Goal: Entertainment & Leisure: Consume media (video, audio)

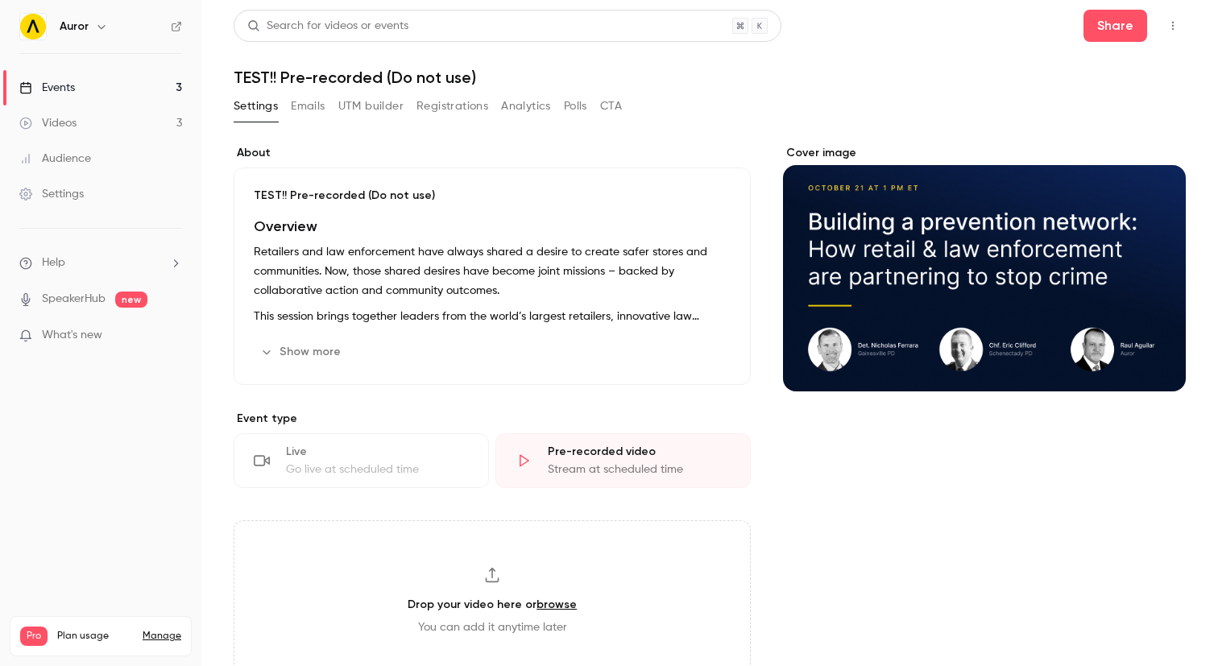
click at [336, 150] on label "About" at bounding box center [492, 153] width 517 height 16
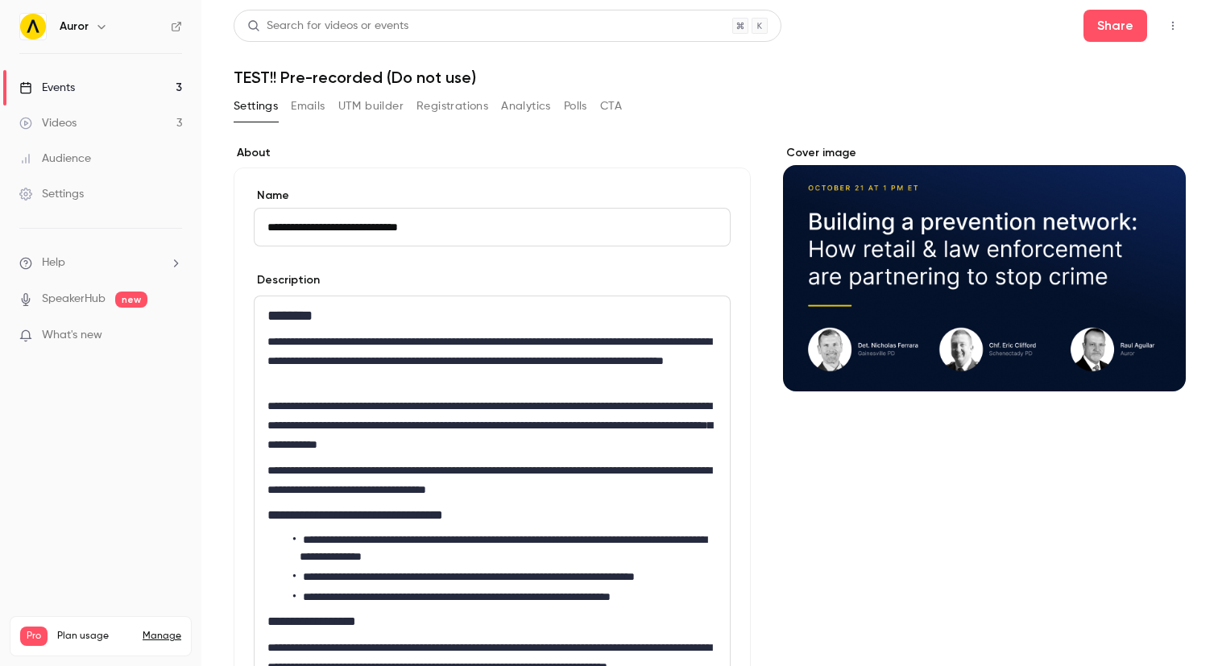
click at [336, 150] on label "About" at bounding box center [492, 153] width 517 height 16
click at [89, 81] on link "Events 3" at bounding box center [100, 87] width 201 height 35
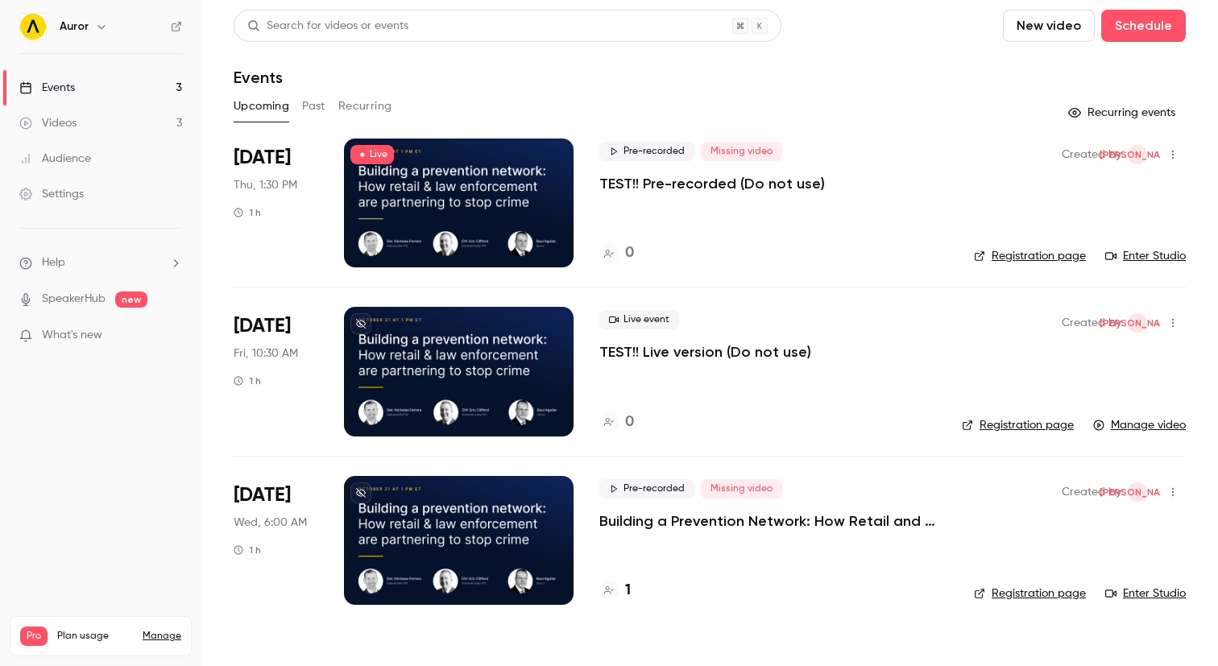
click at [462, 85] on div "Events" at bounding box center [710, 77] width 952 height 19
click at [528, 164] on div at bounding box center [459, 203] width 230 height 129
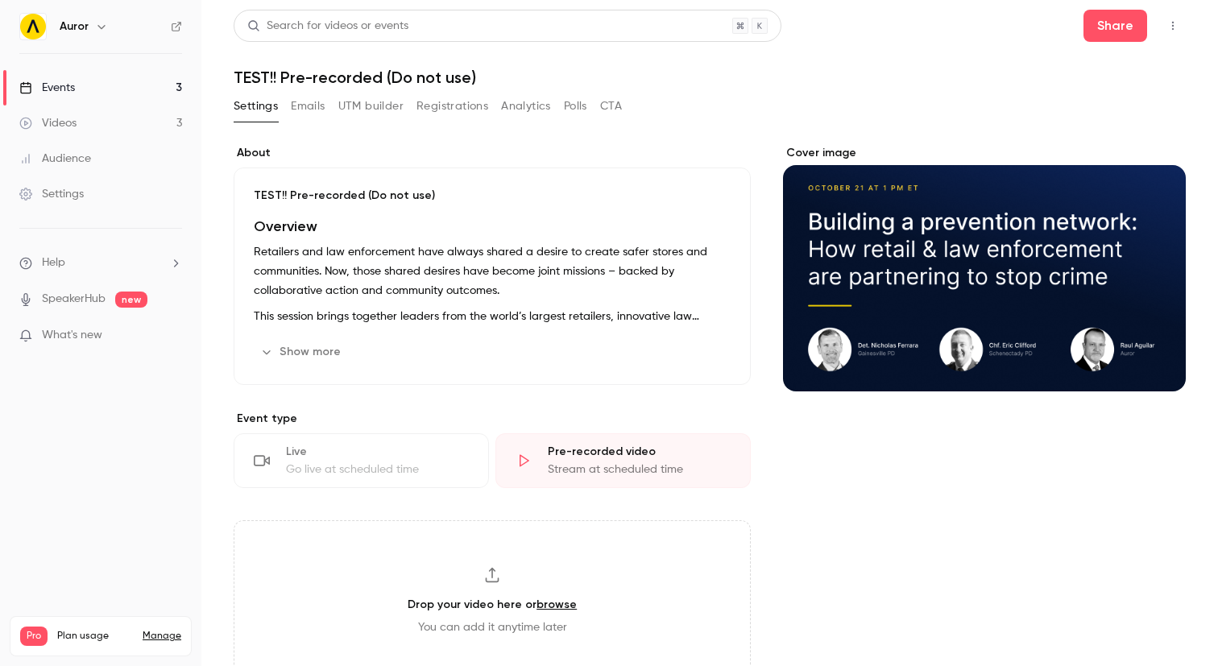
click at [365, 72] on h1 "TEST!! Pre-recorded (Do not use)" at bounding box center [710, 77] width 952 height 19
click at [292, 74] on h1 "TEST!! Pre-recorded (Do not use)" at bounding box center [710, 77] width 952 height 19
click at [285, 191] on p "TEST!! Pre-recorded (Do not use)" at bounding box center [492, 196] width 477 height 16
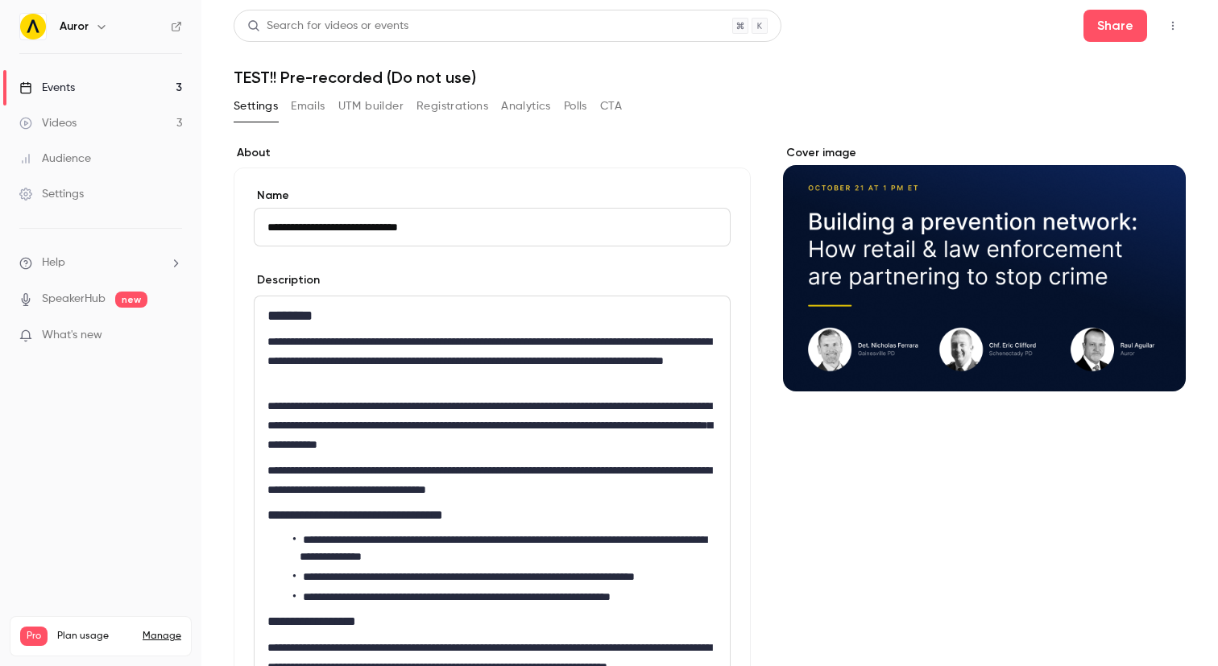
drag, startPoint x: 301, startPoint y: 227, endPoint x: 368, endPoint y: 230, distance: 66.9
click at [368, 230] on input "**********" at bounding box center [492, 227] width 477 height 39
type input "**********"
click at [437, 164] on section "**********" at bounding box center [492, 468] width 517 height 646
click at [81, 81] on link "Events 3" at bounding box center [100, 87] width 201 height 35
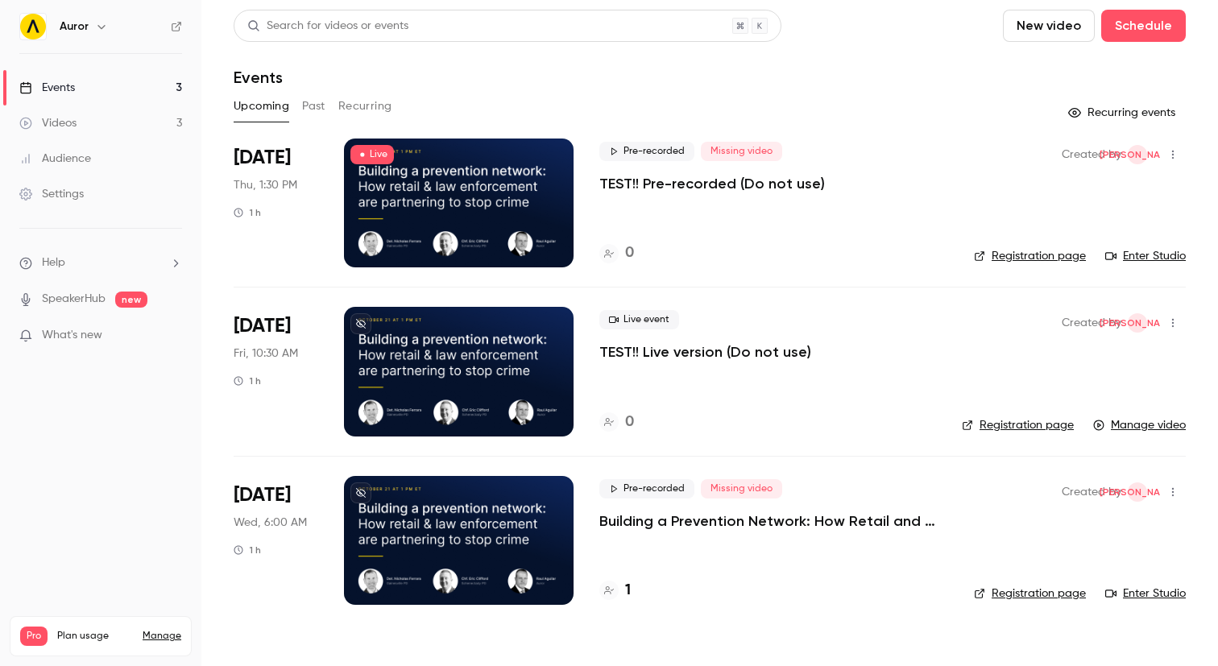
click at [668, 182] on p "TEST!! Pre-recorded (Do not use)" at bounding box center [712, 183] width 226 height 19
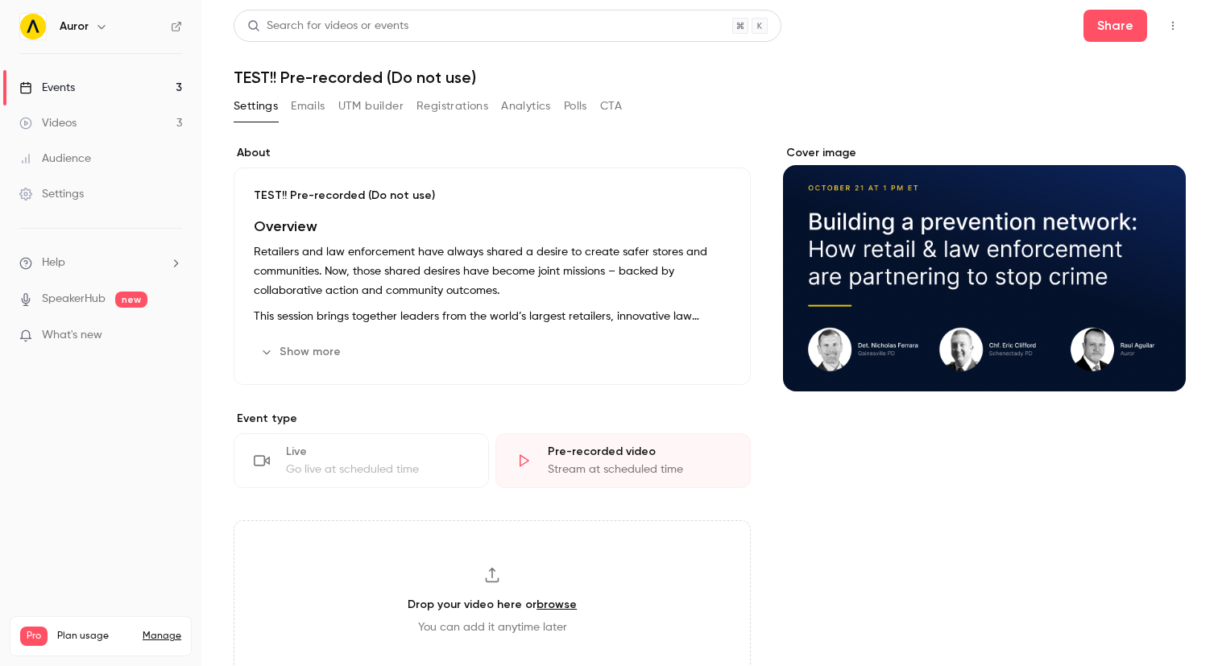
click at [303, 208] on div "TEST!! Pre-recorded (Do not use) Overview Retailers and law enforcement have al…" at bounding box center [492, 277] width 517 height 218
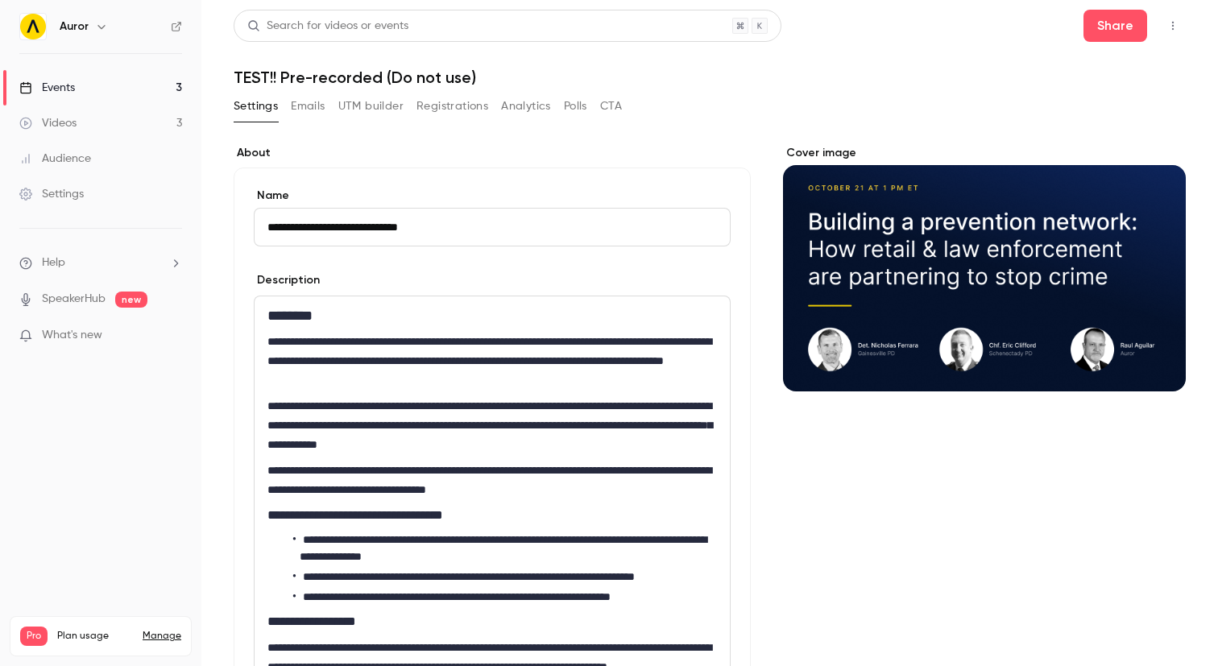
drag, startPoint x: 367, startPoint y: 226, endPoint x: 303, endPoint y: 227, distance: 64.5
click at [303, 227] on input "**********" at bounding box center [492, 227] width 477 height 39
type input "**********"
click at [405, 262] on form "**********" at bounding box center [492, 479] width 477 height 583
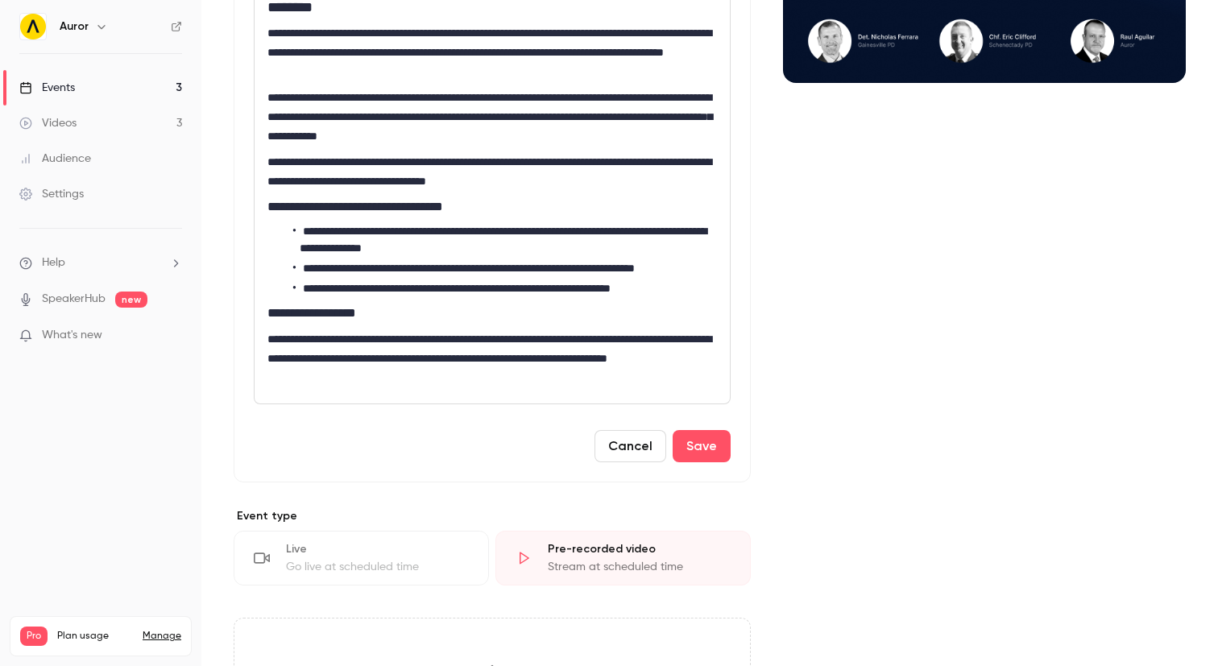
scroll to position [357, 0]
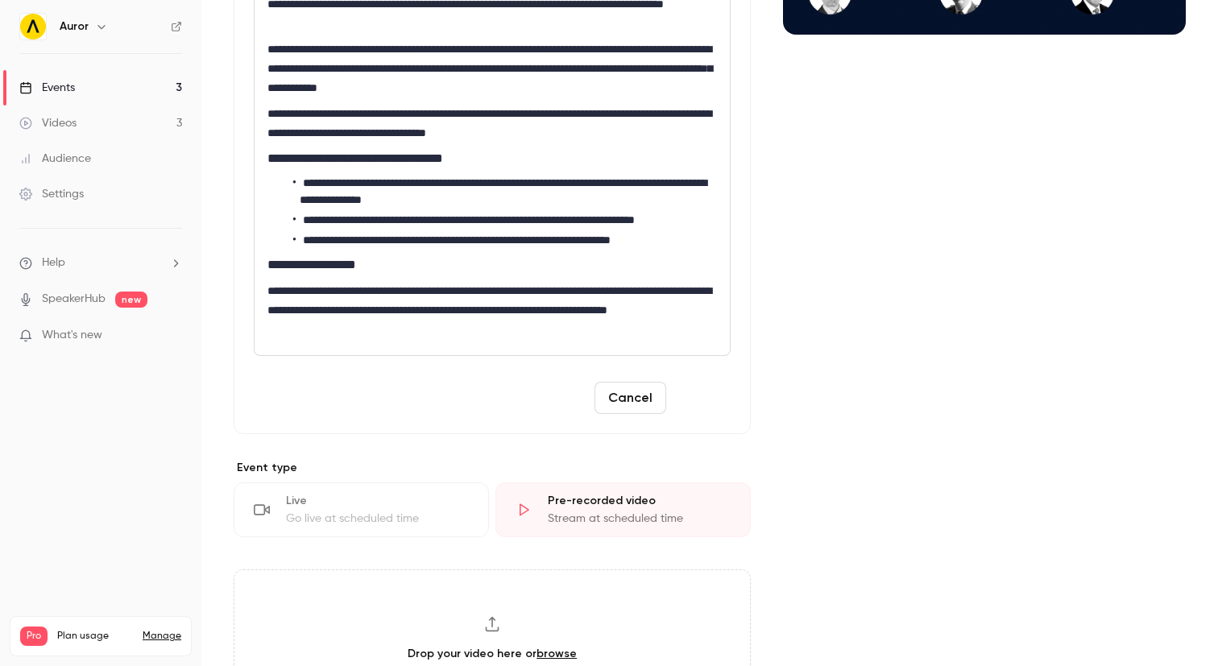
click at [706, 392] on button "Save" at bounding box center [702, 398] width 58 height 32
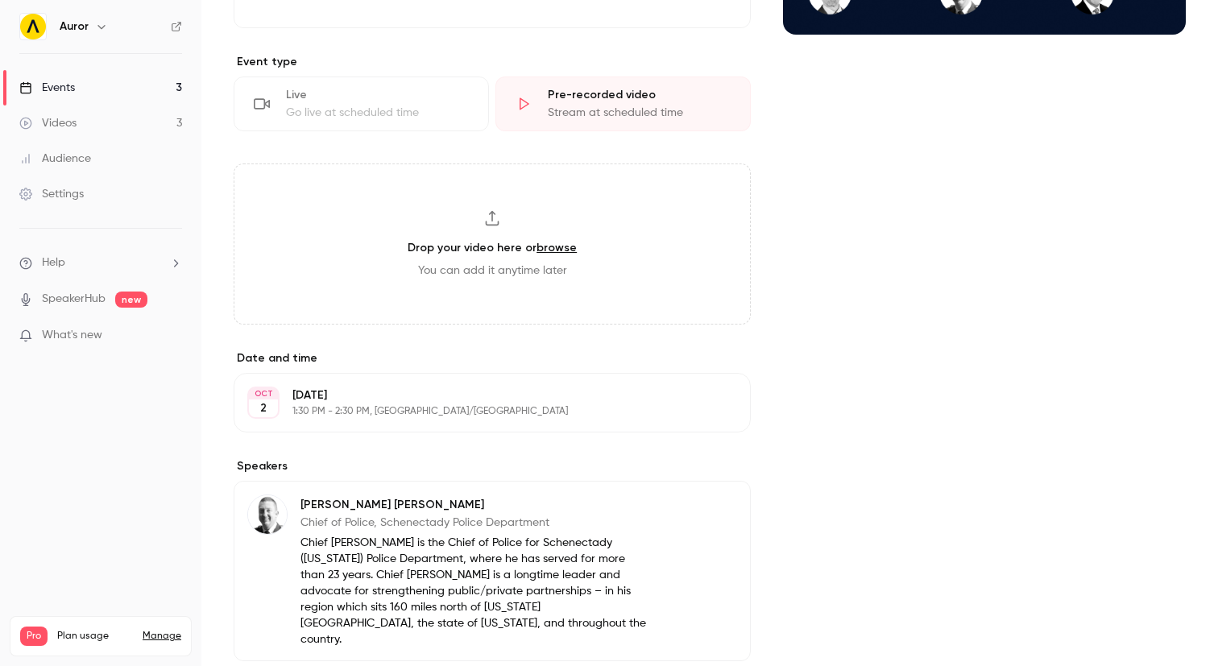
scroll to position [337, 0]
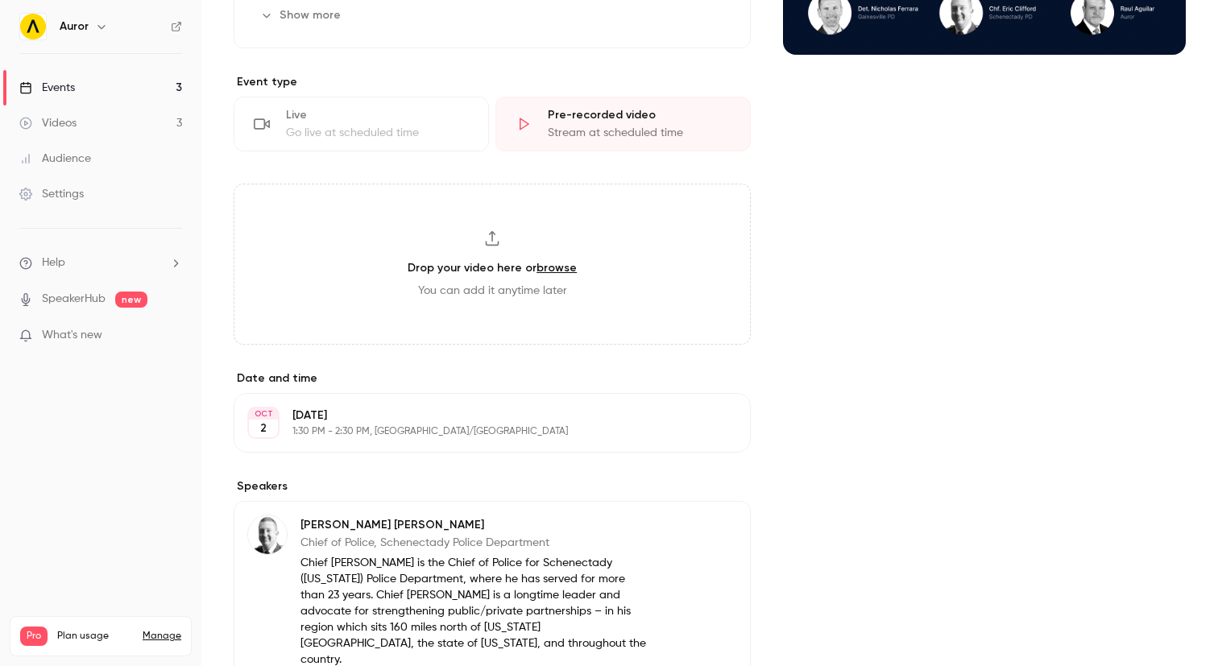
click at [369, 131] on div "Go live at scheduled time" at bounding box center [377, 133] width 183 height 16
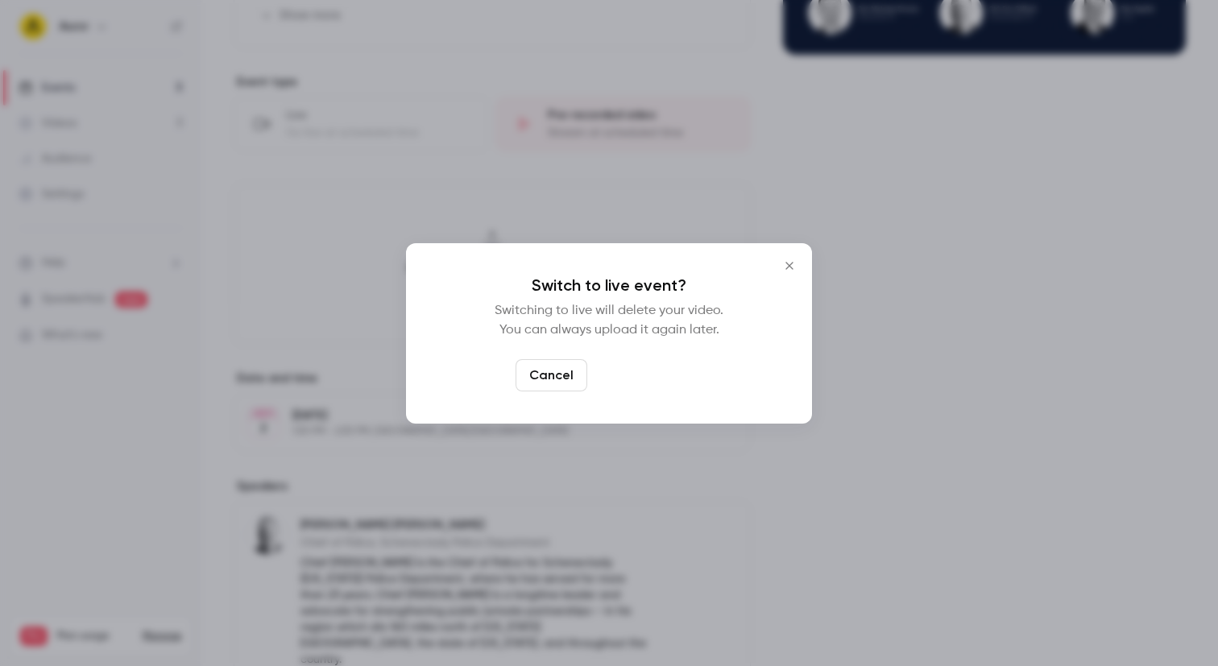
click at [640, 375] on button "Switch to live" at bounding box center [648, 375] width 109 height 32
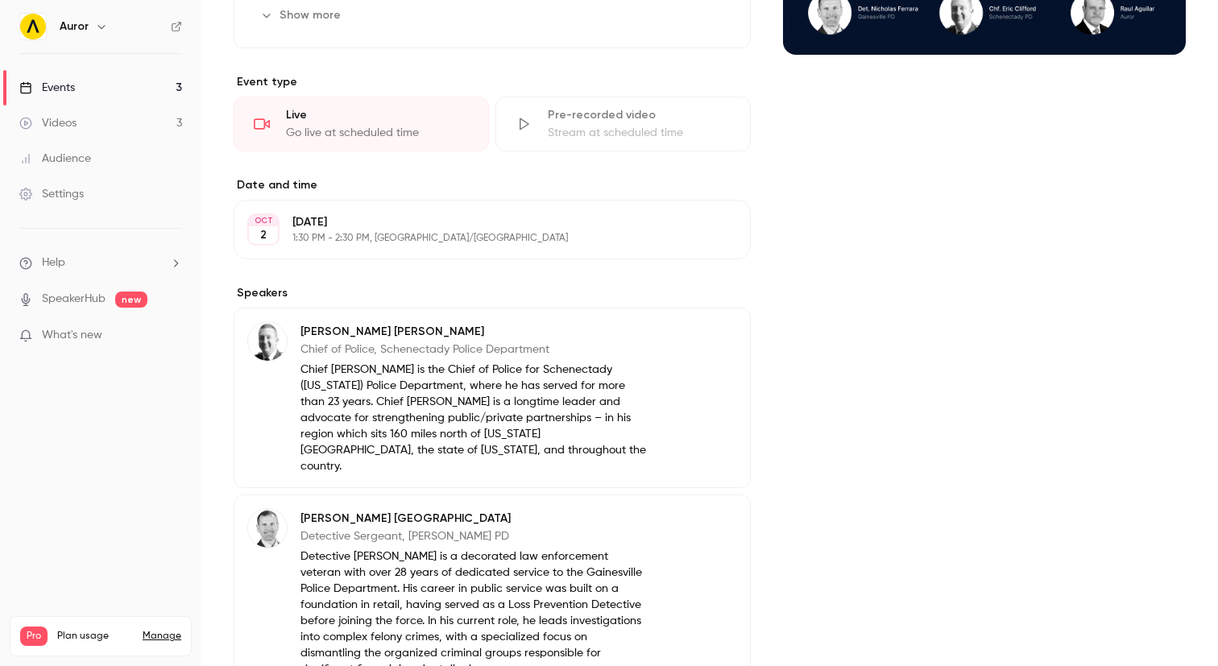
scroll to position [0, 0]
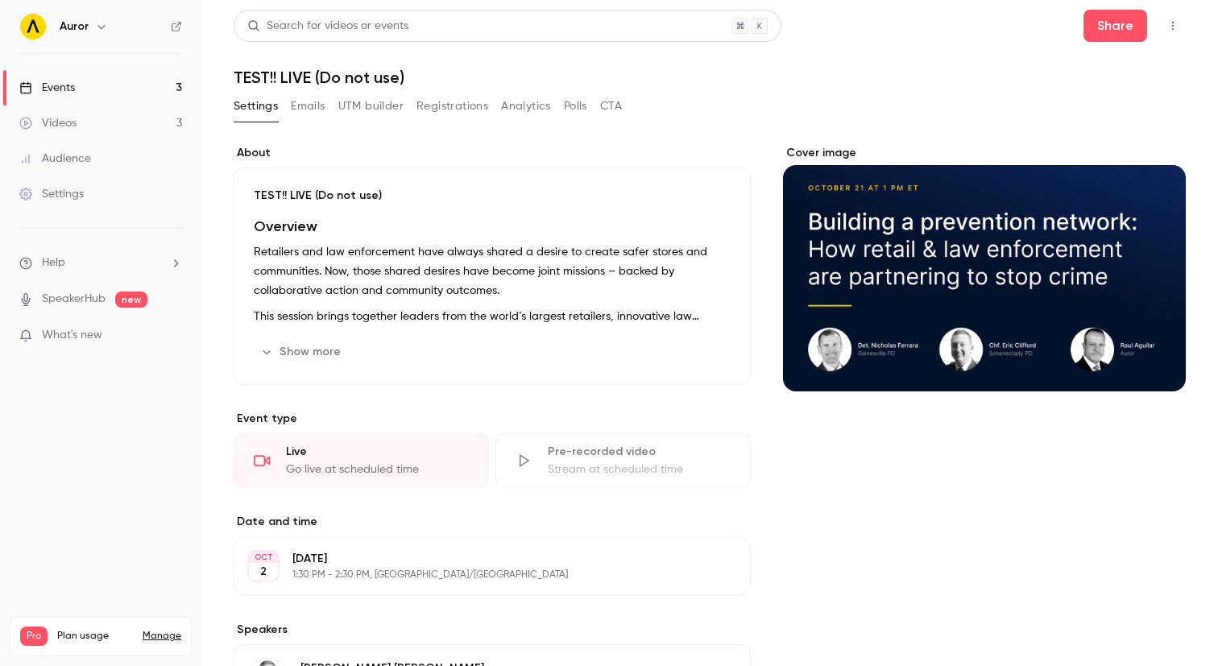
click at [100, 90] on link "Events 3" at bounding box center [100, 87] width 201 height 35
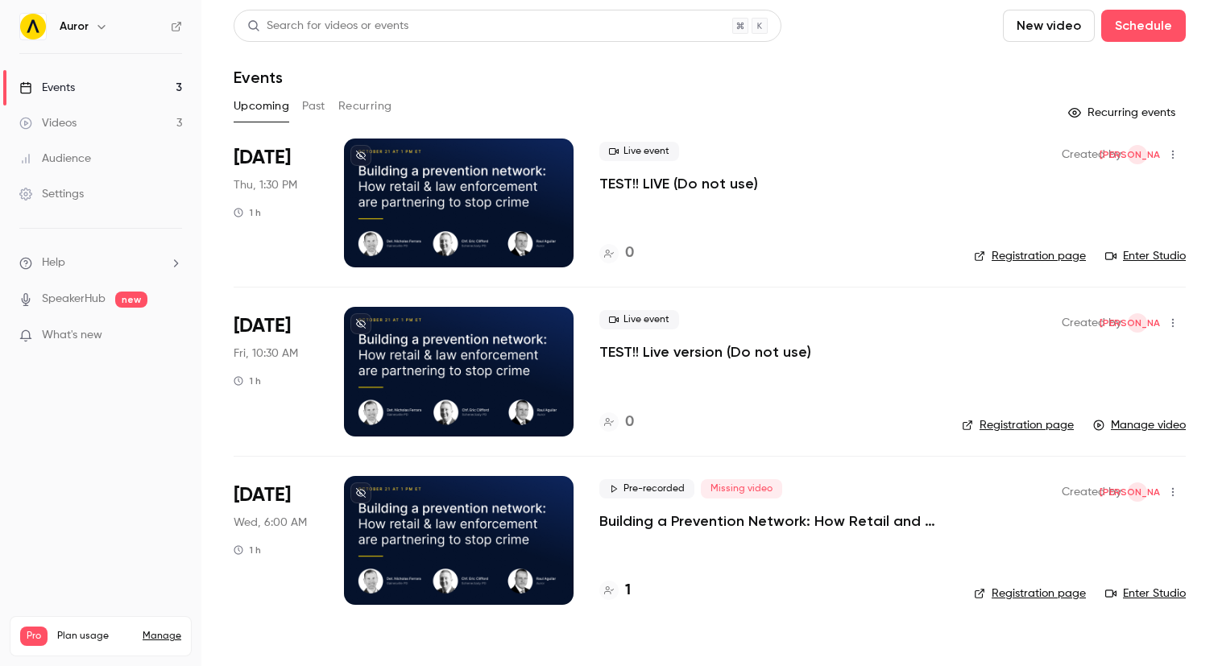
click at [489, 342] on div at bounding box center [459, 371] width 230 height 129
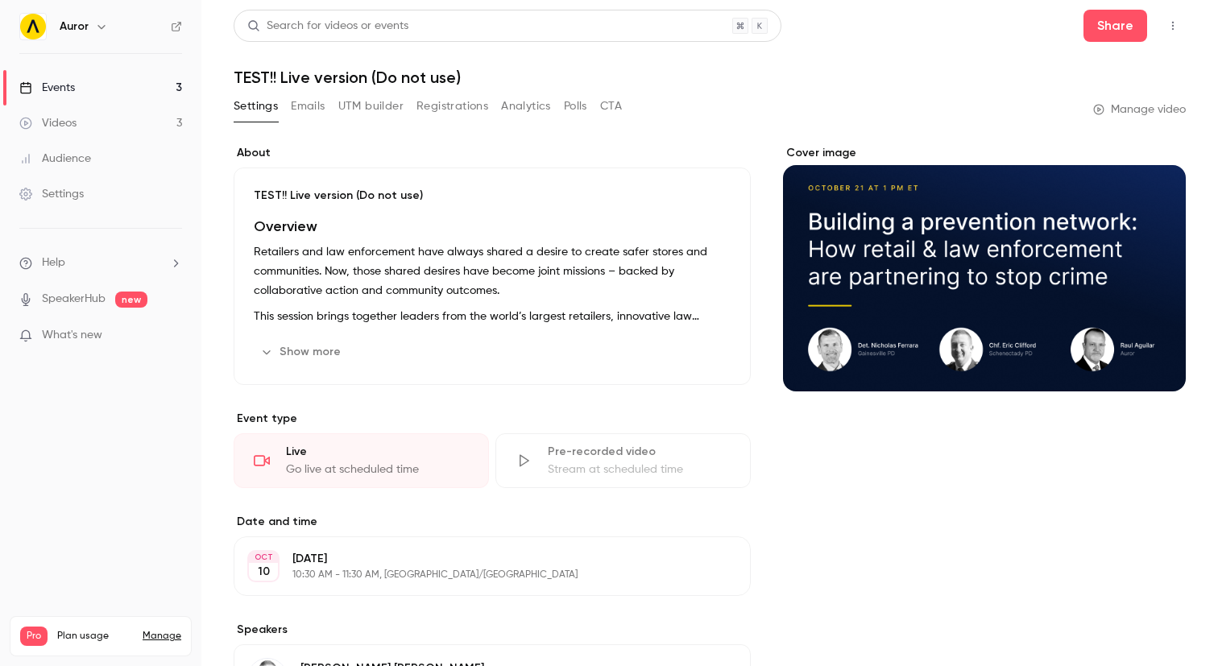
click at [317, 192] on p "TEST!! Live version (Do not use)" at bounding box center [492, 196] width 477 height 16
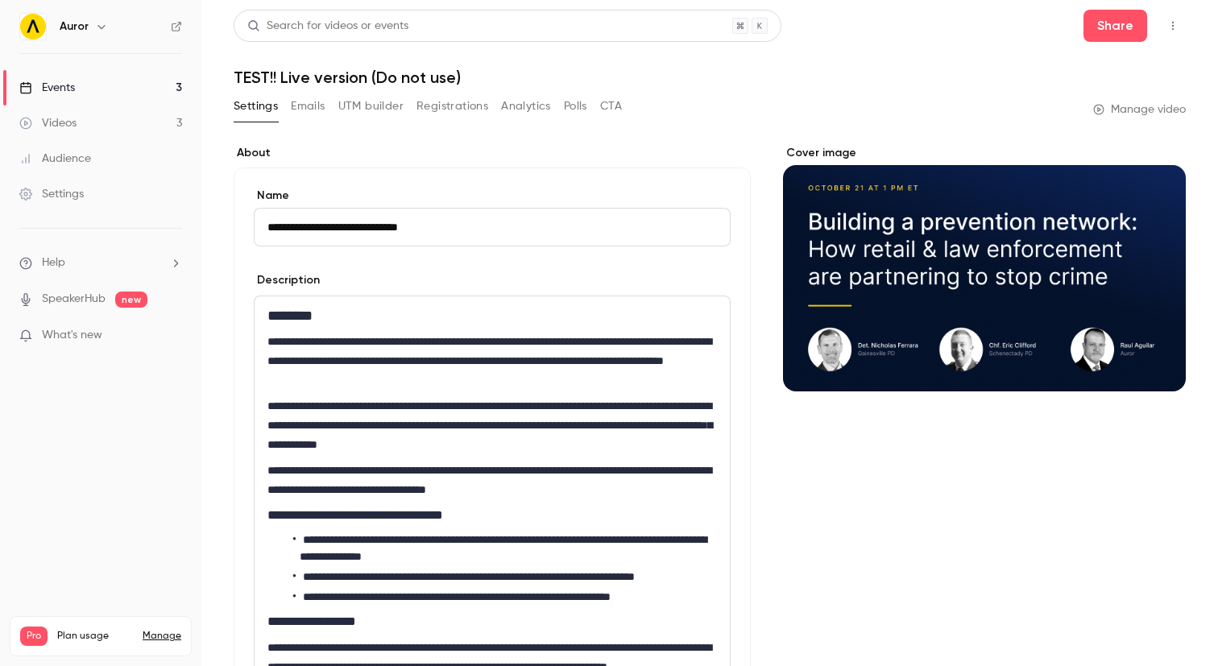
drag, startPoint x: 300, startPoint y: 226, endPoint x: 359, endPoint y: 226, distance: 59.6
click at [359, 226] on input "**********" at bounding box center [492, 227] width 477 height 39
type input "**********"
click at [423, 259] on form "**********" at bounding box center [492, 479] width 477 height 583
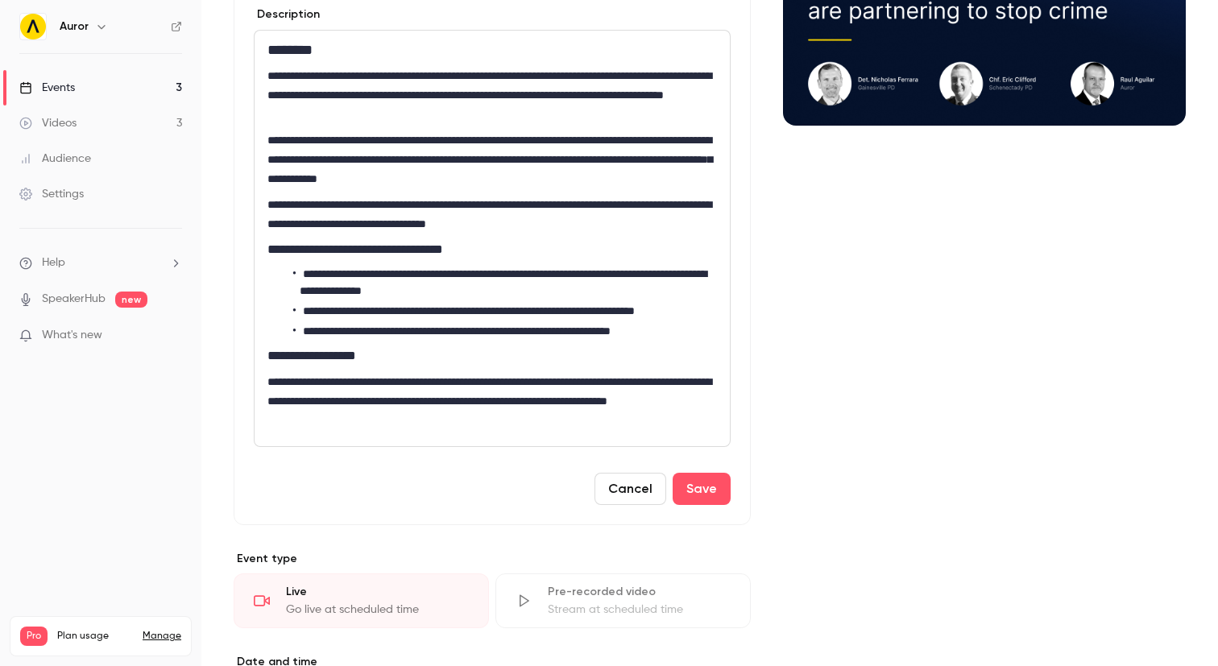
scroll to position [303, 0]
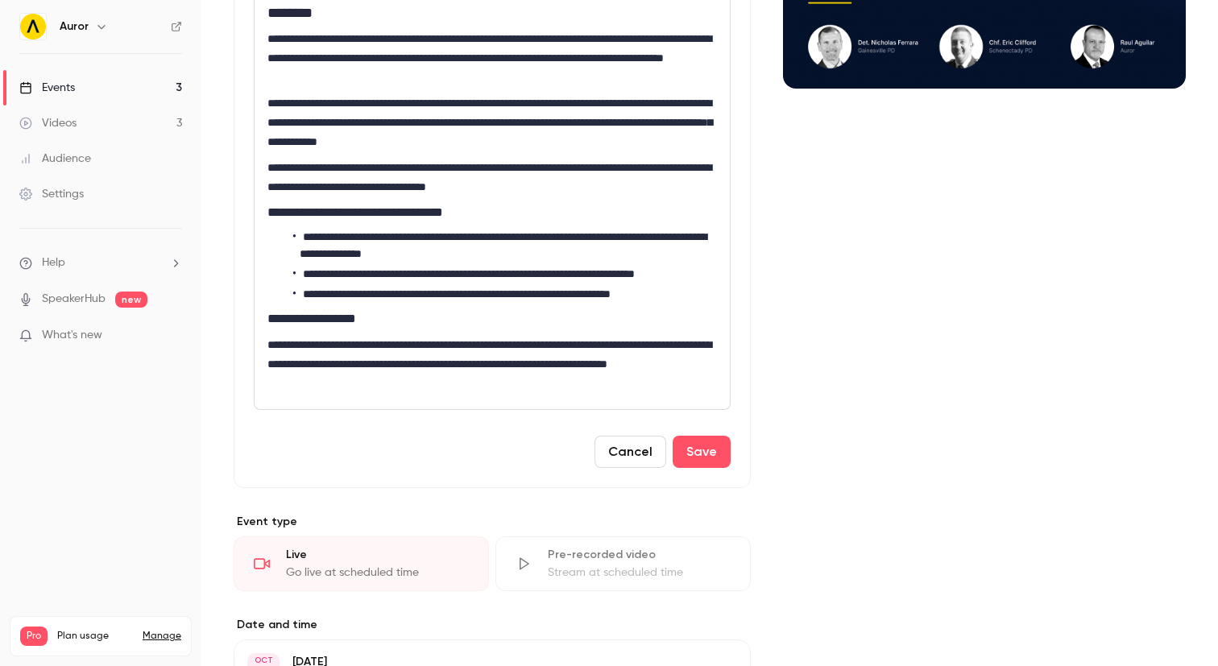
click at [593, 554] on div "Pre-recorded video" at bounding box center [639, 555] width 183 height 16
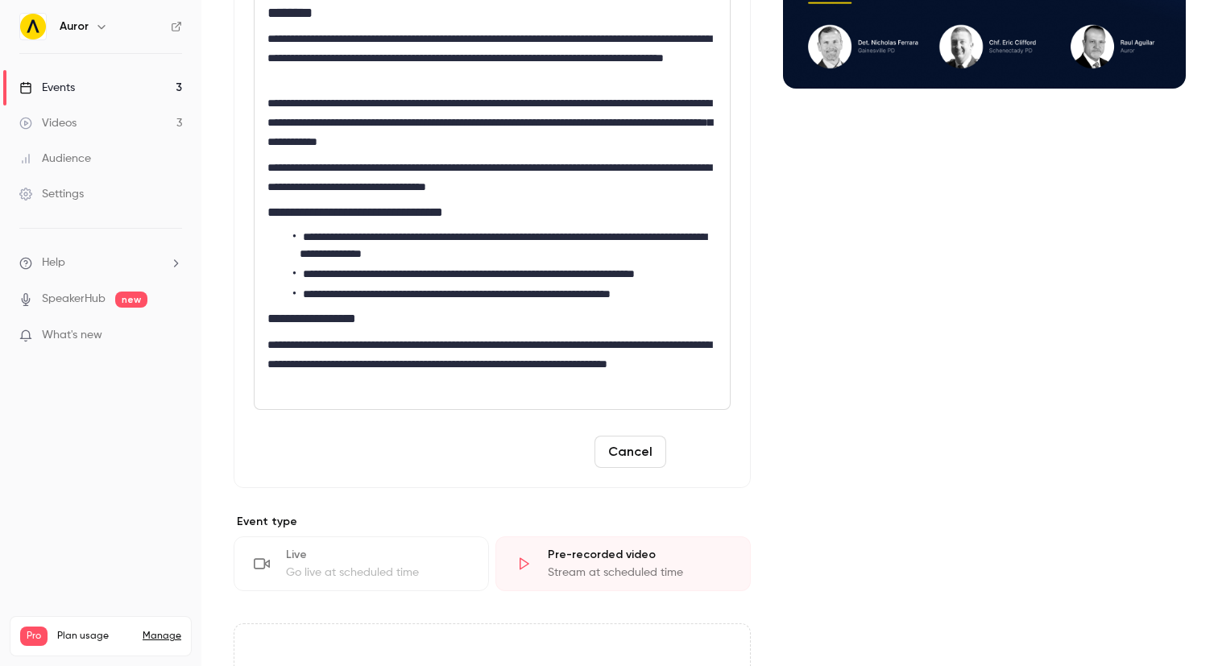
click at [699, 451] on button "Save" at bounding box center [702, 452] width 58 height 32
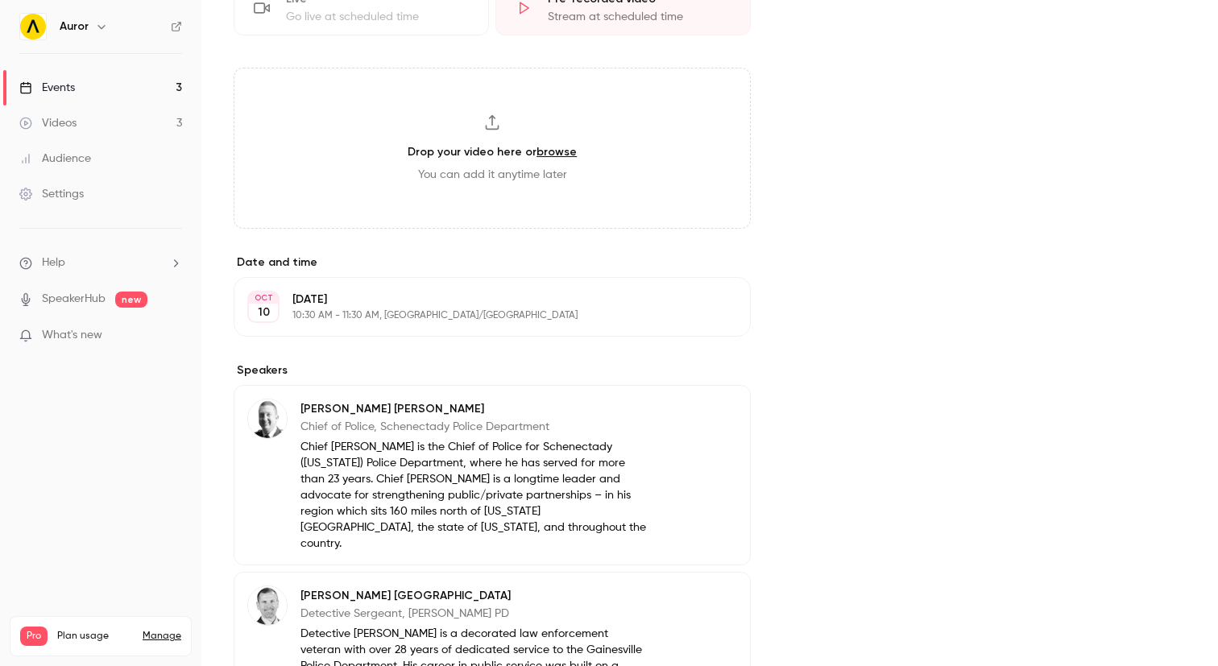
scroll to position [0, 0]
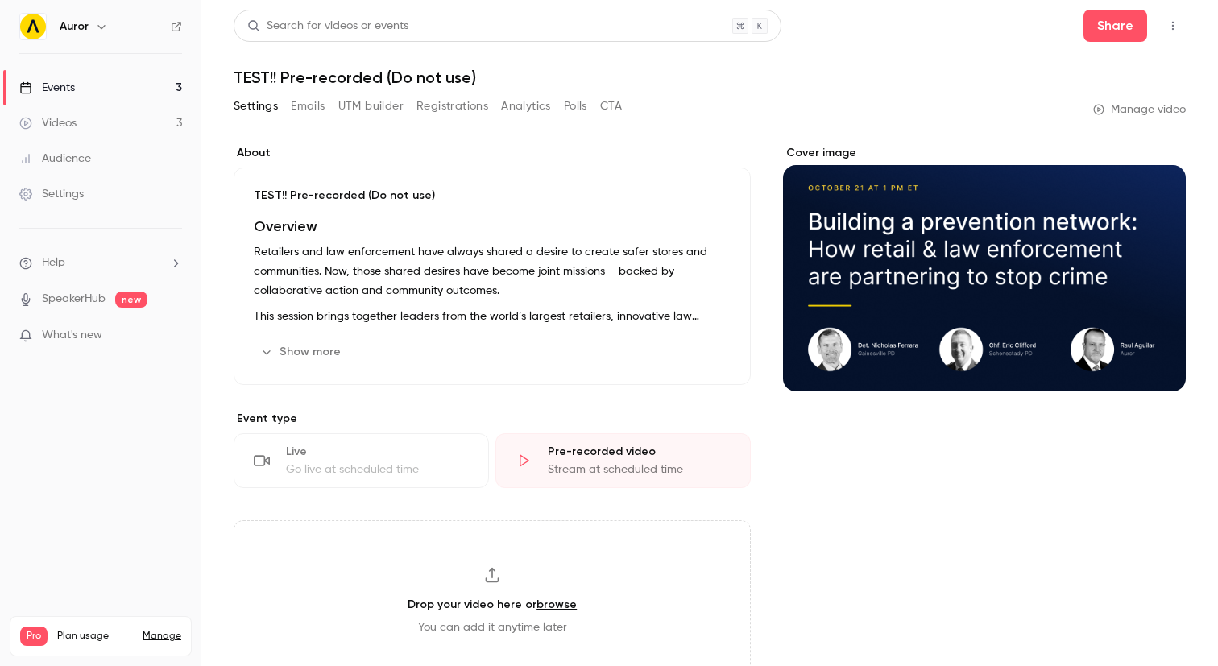
click at [77, 77] on link "Events 3" at bounding box center [100, 87] width 201 height 35
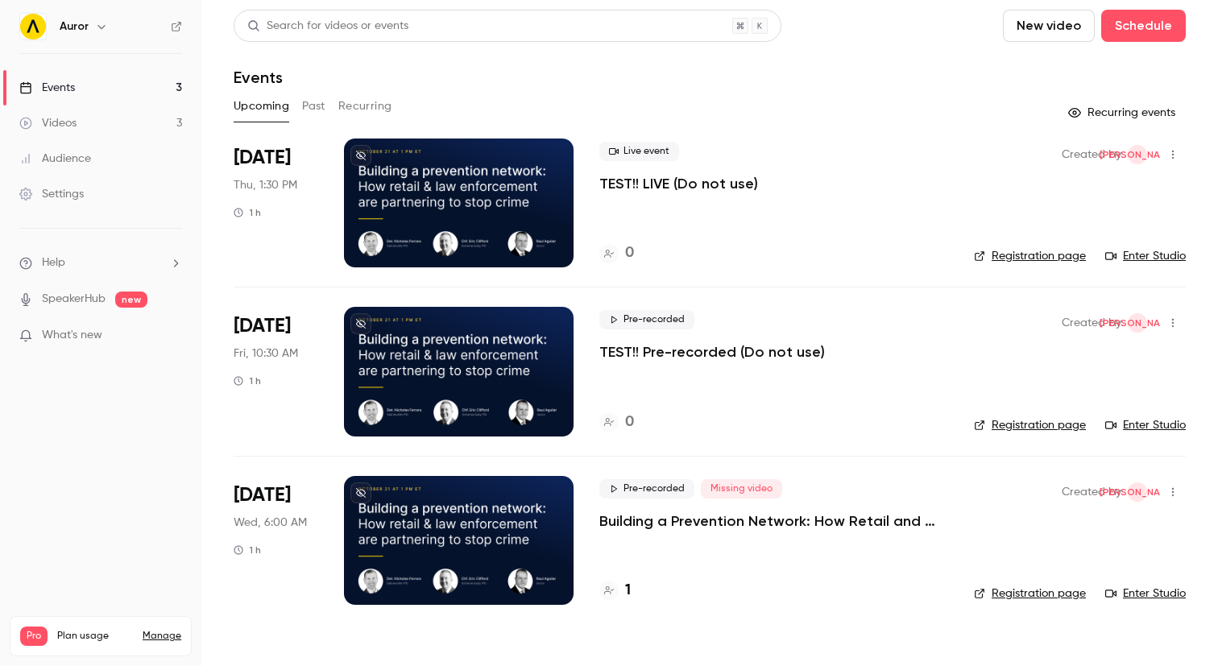
click at [623, 185] on p "TEST!! LIVE (Do not use)" at bounding box center [678, 183] width 159 height 19
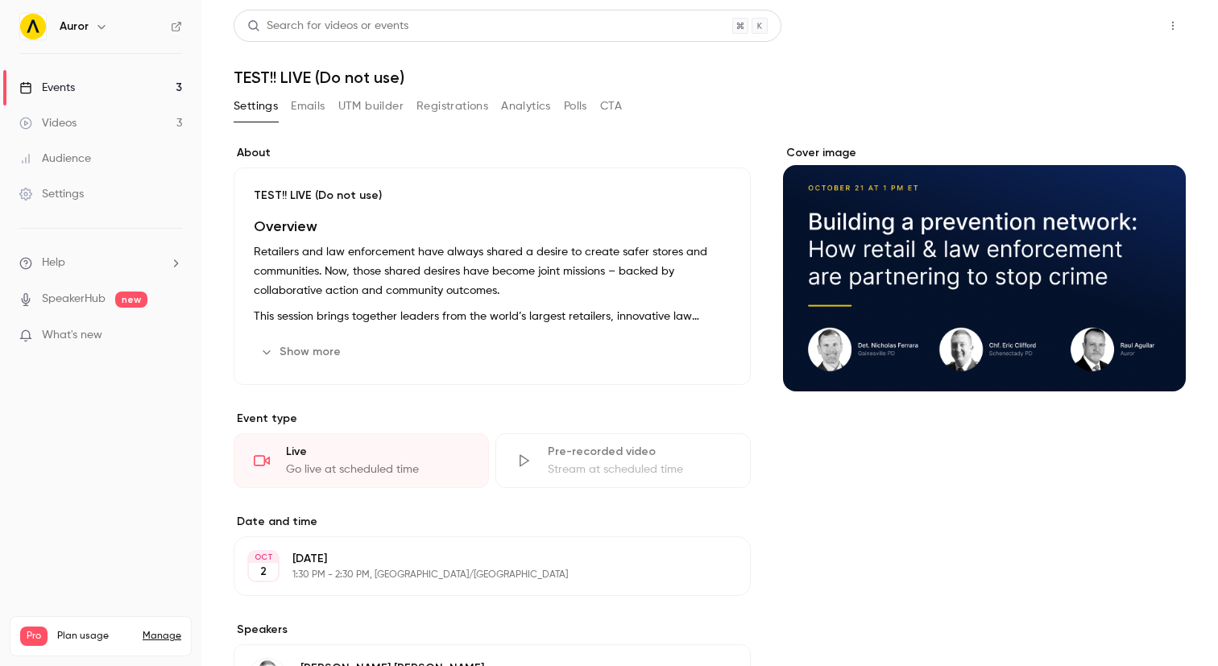
click at [1114, 24] on button "Share" at bounding box center [1116, 26] width 64 height 32
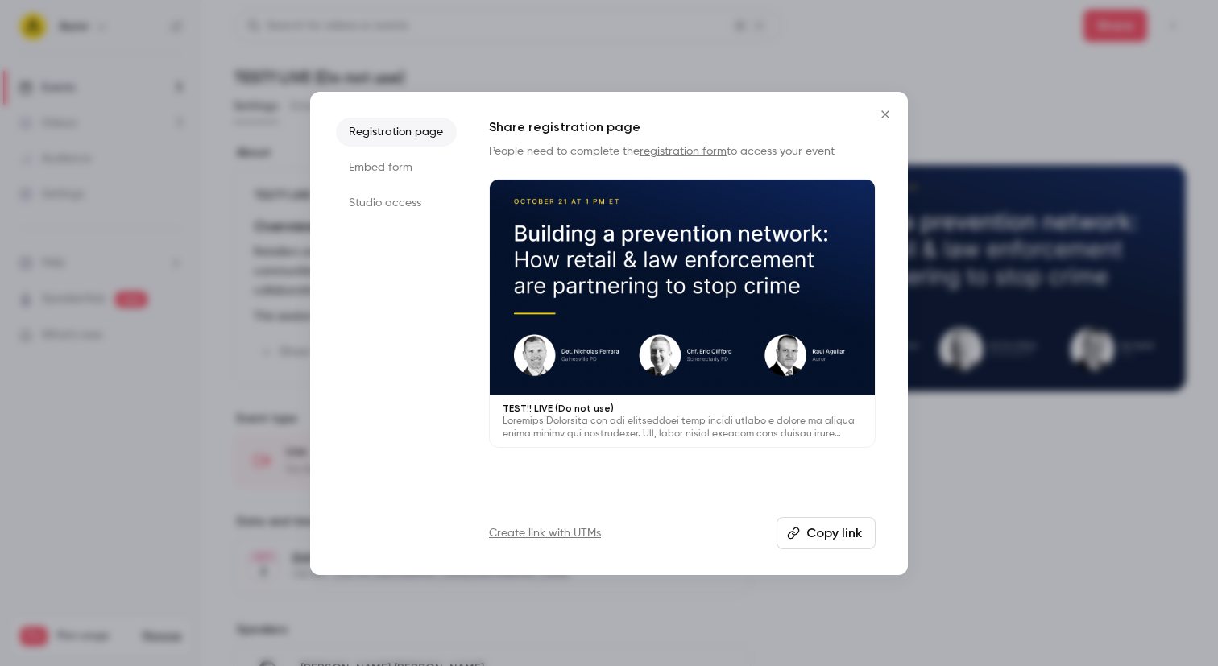
click at [384, 198] on li "Studio access" at bounding box center [396, 203] width 121 height 29
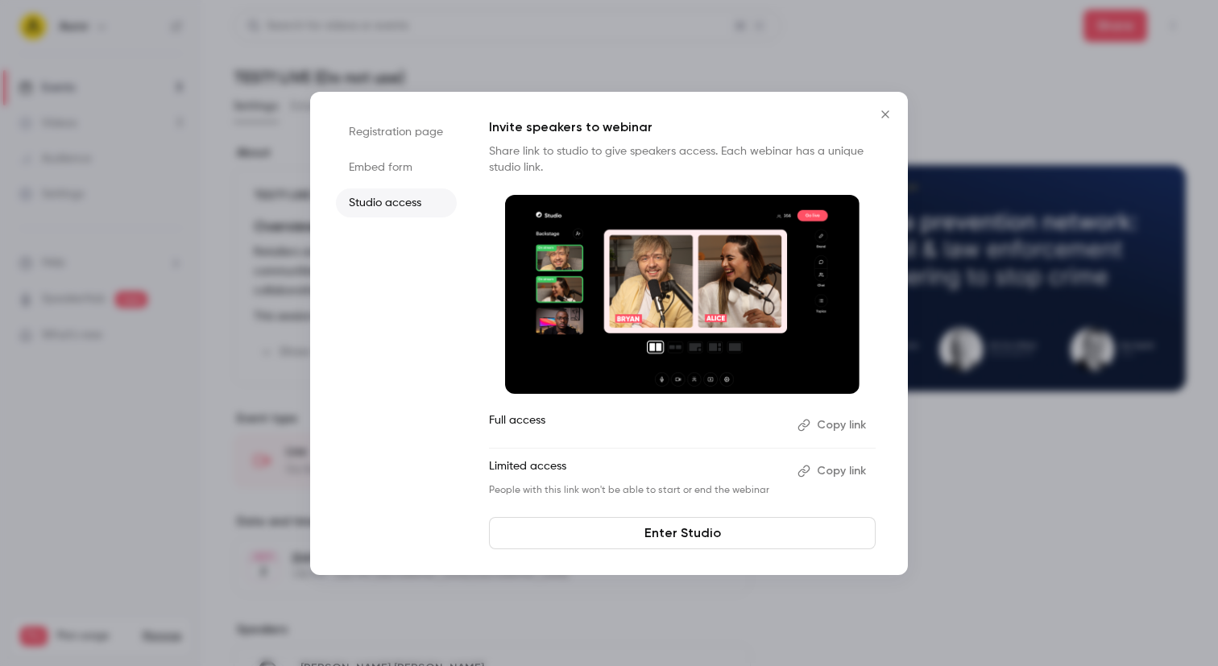
click at [826, 429] on button "Copy link" at bounding box center [833, 426] width 85 height 26
click at [821, 470] on button "Copy link" at bounding box center [833, 471] width 85 height 26
click at [883, 111] on icon "Close" at bounding box center [884, 113] width 7 height 7
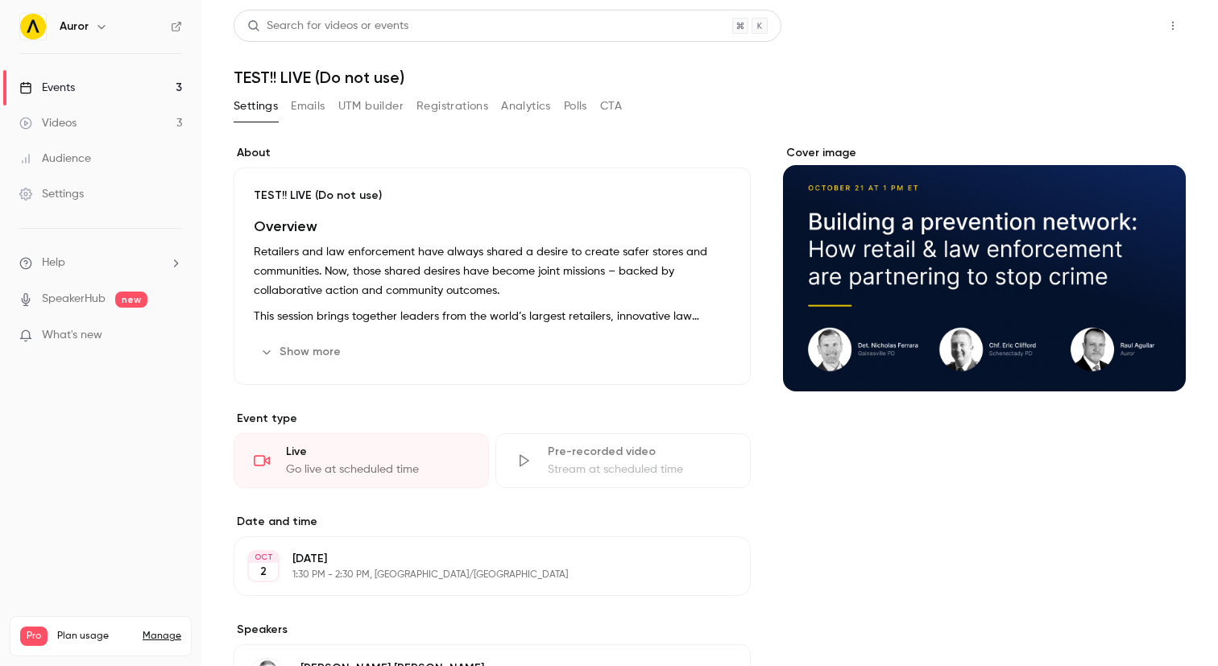
click at [1121, 27] on button "Share" at bounding box center [1116, 26] width 64 height 32
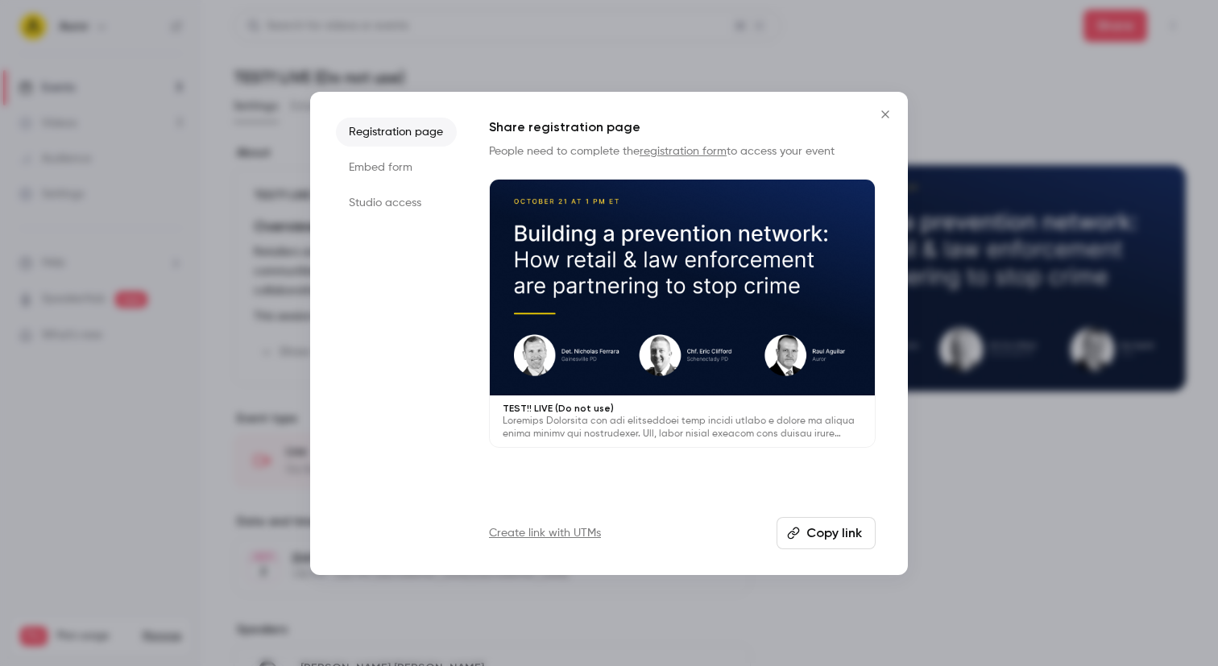
click at [802, 540] on button "Copy link" at bounding box center [826, 533] width 99 height 32
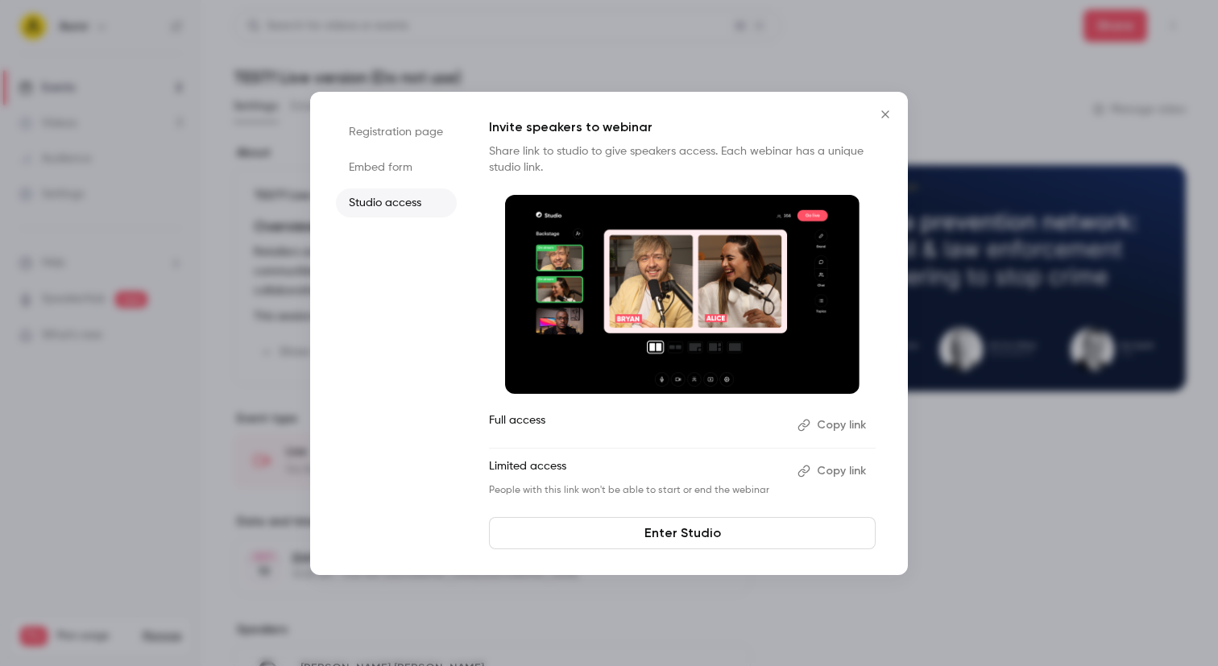
click at [880, 114] on icon "Close" at bounding box center [885, 114] width 19 height 13
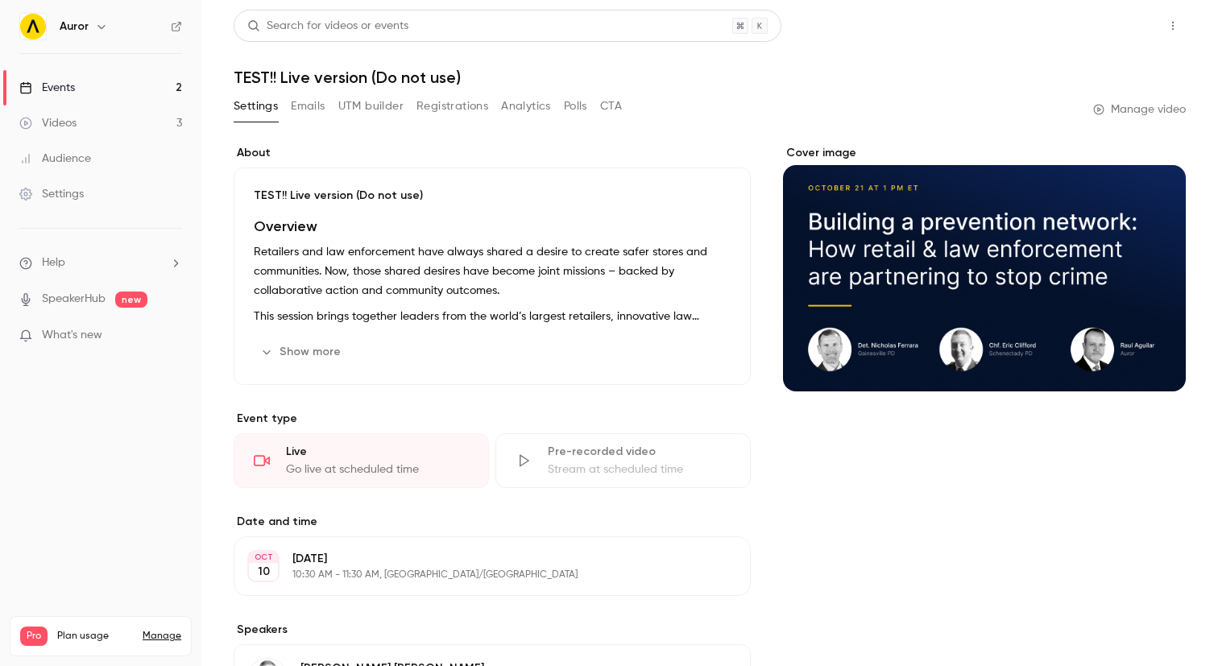
click at [1101, 19] on button "Share" at bounding box center [1116, 26] width 64 height 32
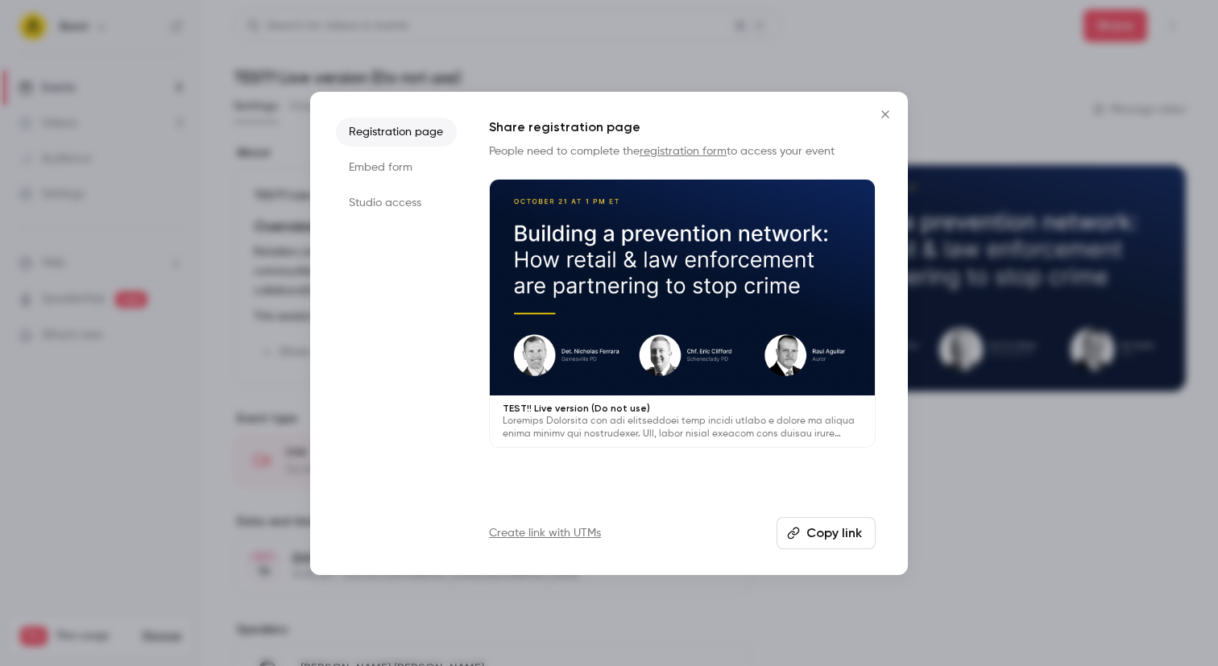
click at [403, 210] on li "Studio access" at bounding box center [396, 203] width 121 height 29
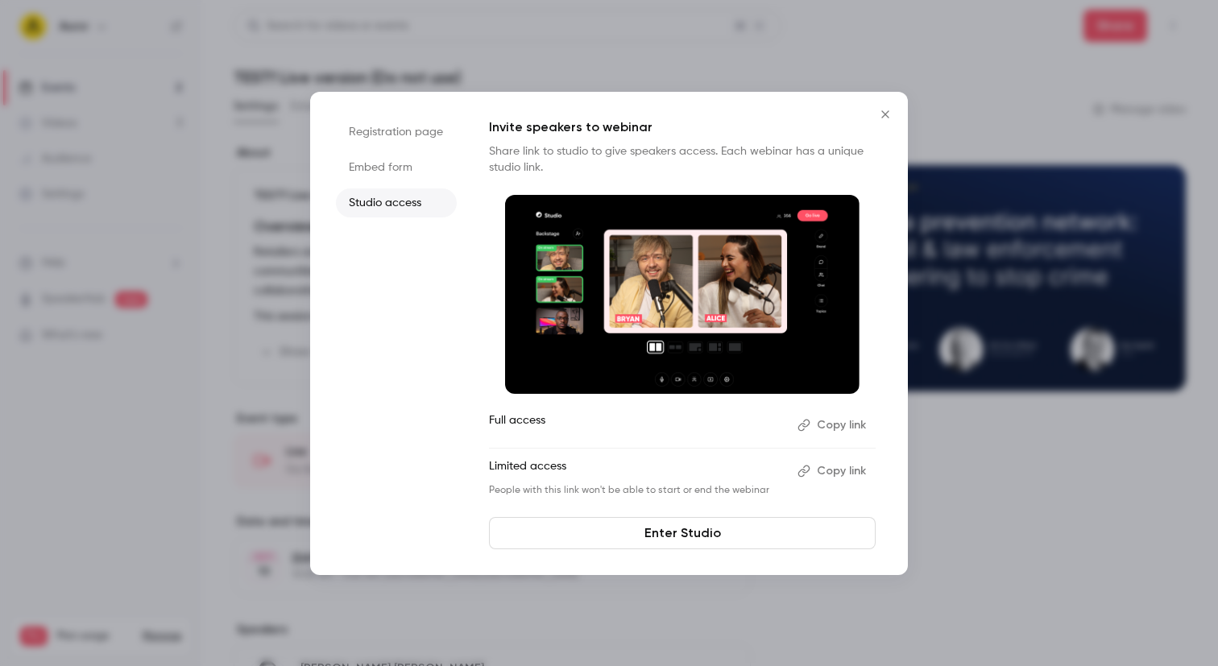
click at [823, 466] on button "Copy link" at bounding box center [833, 471] width 85 height 26
click at [826, 423] on button "Copy link" at bounding box center [833, 426] width 85 height 26
click at [884, 106] on button "Close" at bounding box center [885, 114] width 32 height 32
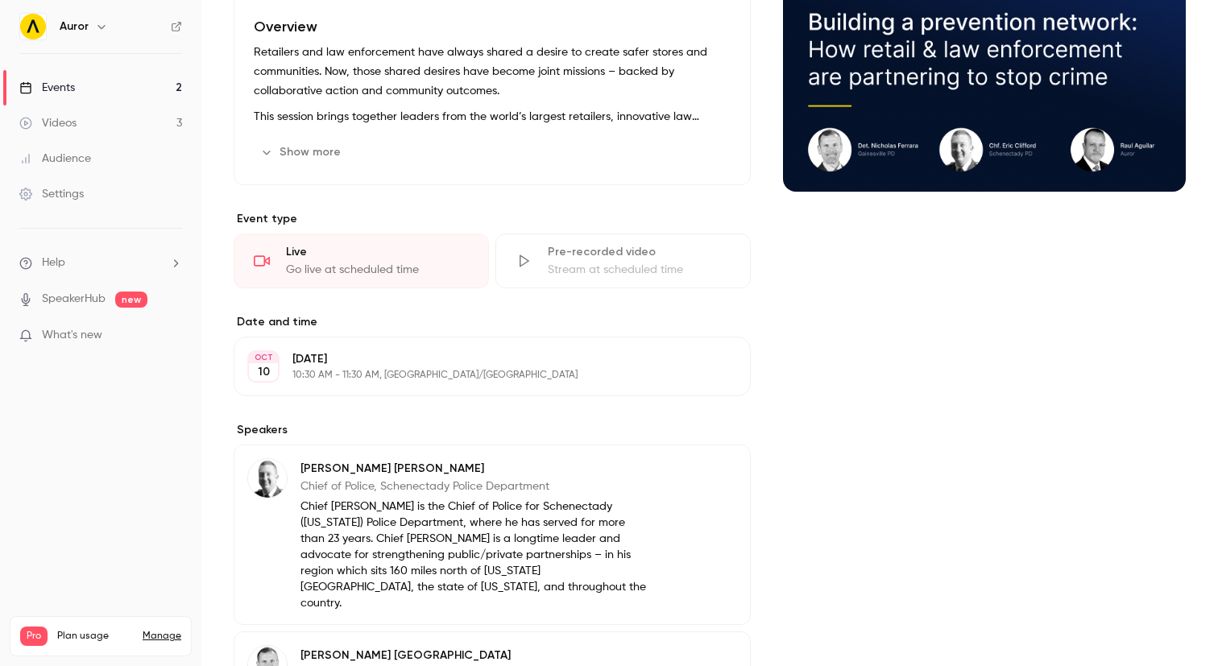
scroll to position [227, 0]
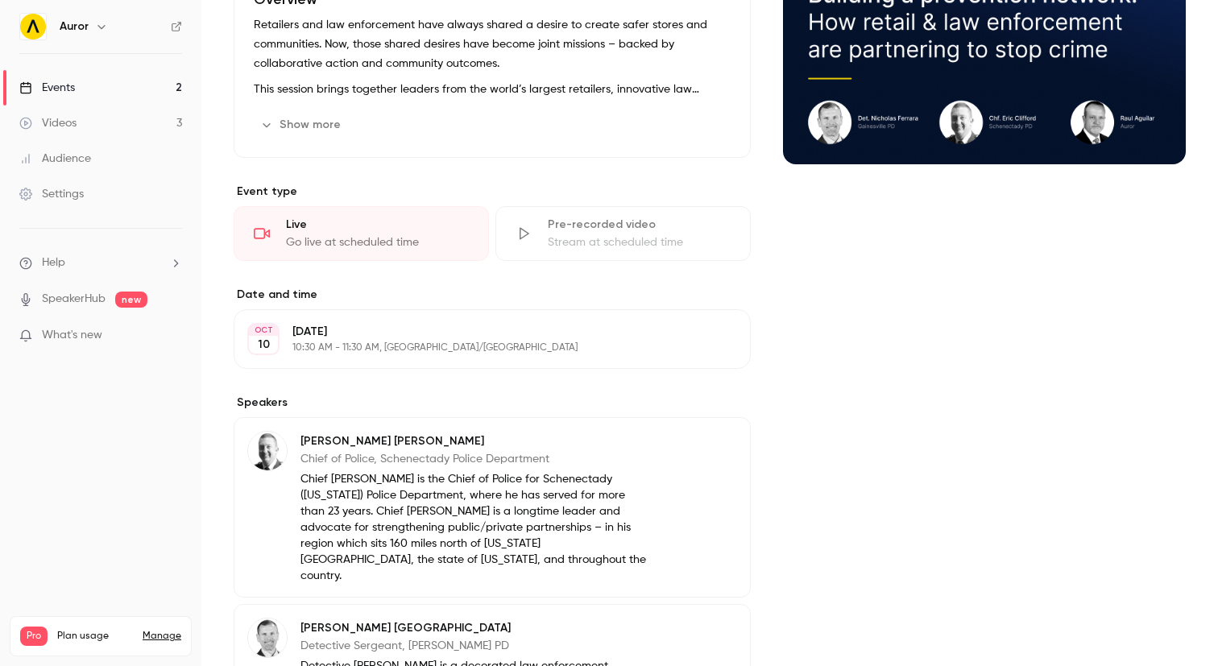
click at [442, 345] on p "10:30 AM - 11:30 AM, [GEOGRAPHIC_DATA]/[GEOGRAPHIC_DATA]" at bounding box center [478, 348] width 373 height 13
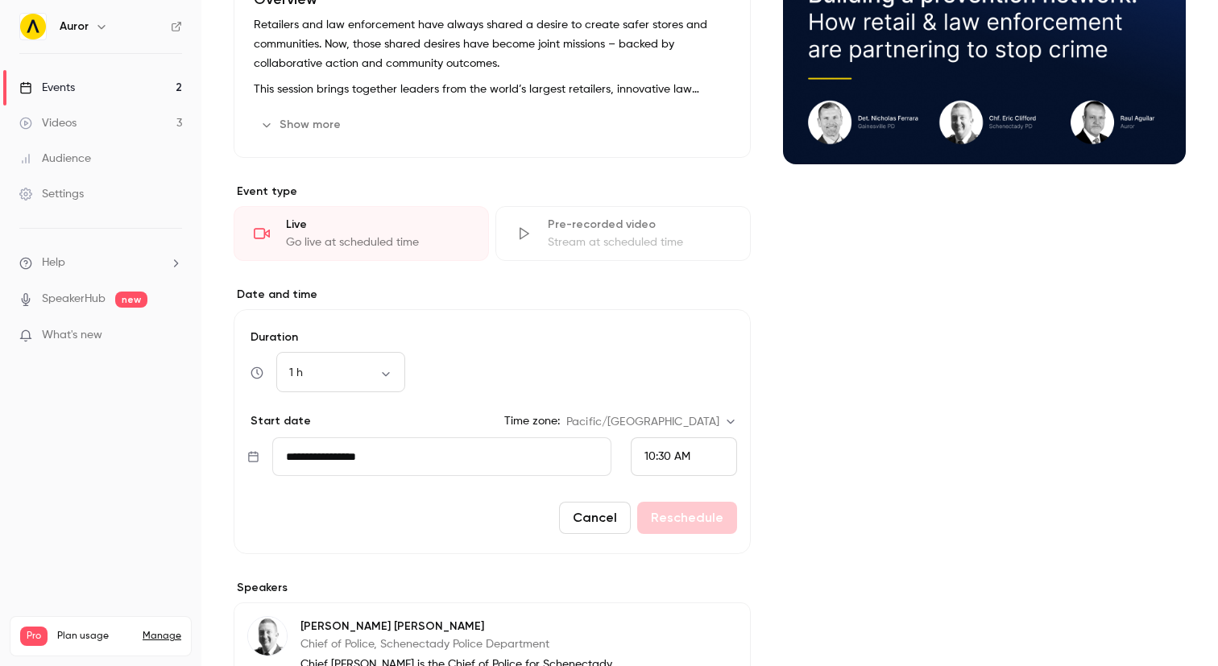
click at [687, 458] on span "10:30 AM" at bounding box center [668, 456] width 46 height 11
click at [888, 381] on div at bounding box center [609, 333] width 1218 height 666
click at [381, 454] on input "**********" at bounding box center [441, 457] width 339 height 39
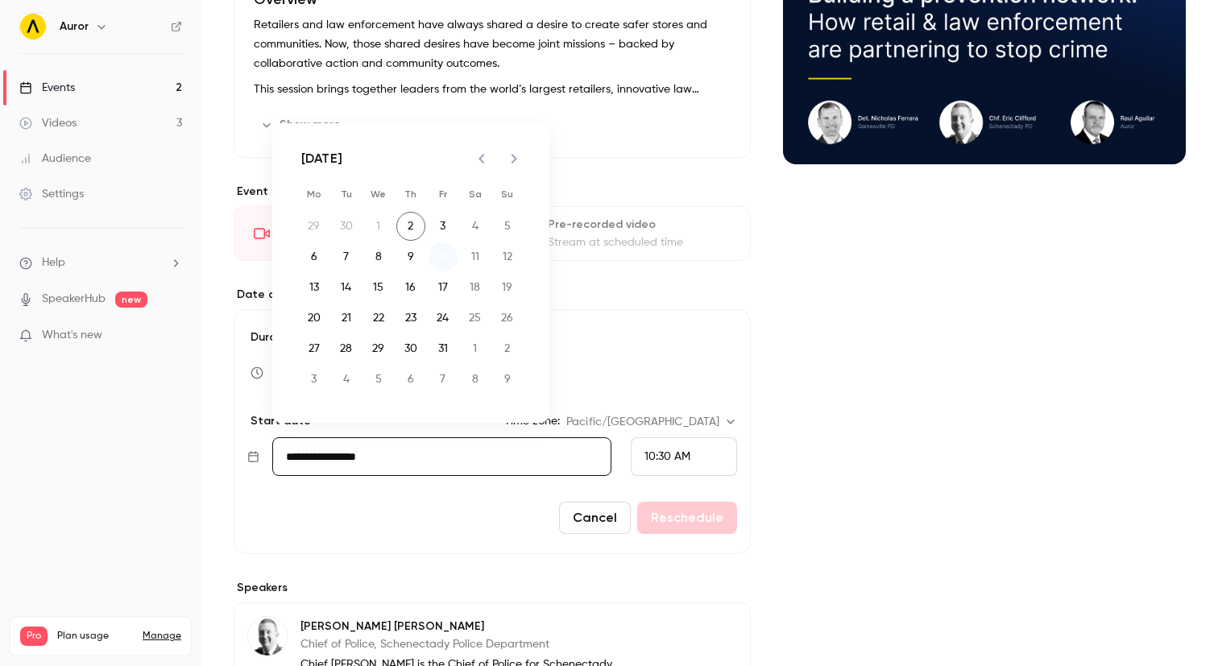
click at [448, 263] on button "10" at bounding box center [443, 257] width 29 height 29
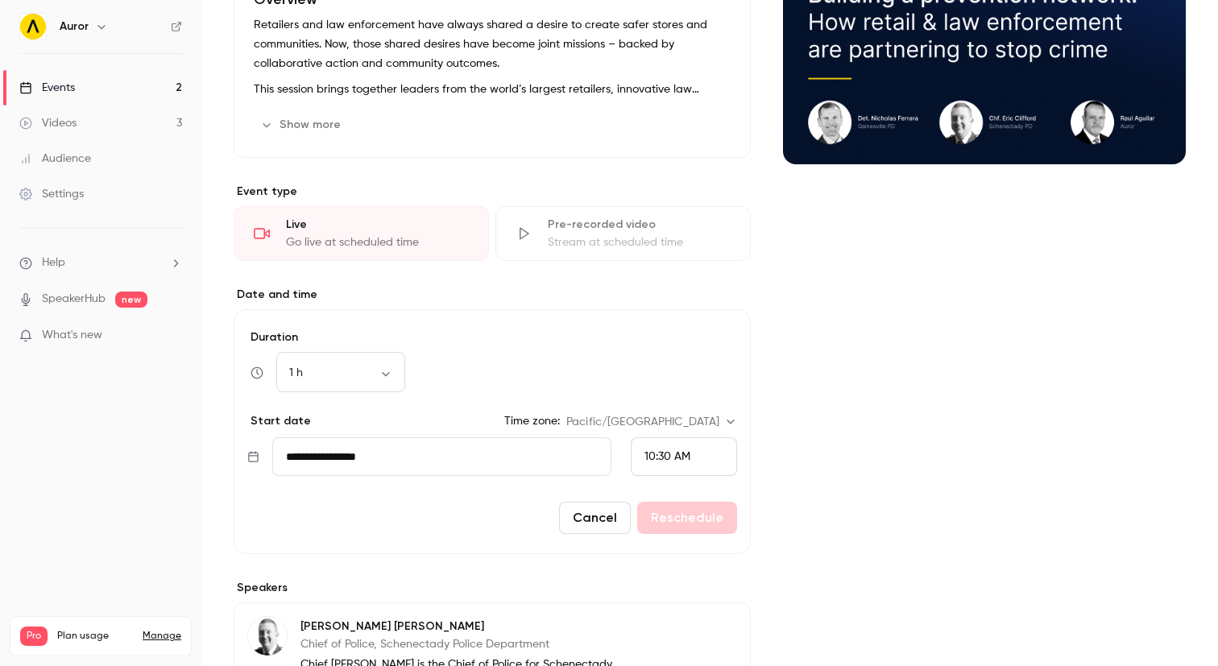
click at [431, 456] on input "**********" at bounding box center [441, 457] width 339 height 39
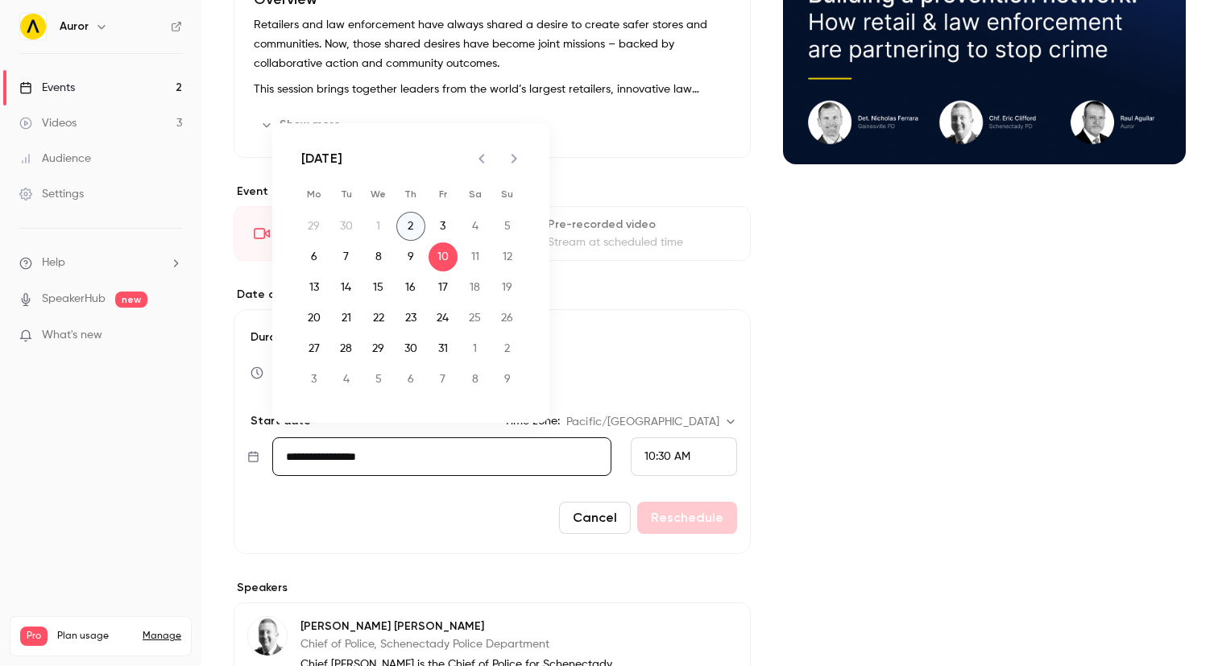
click at [408, 222] on button "2" at bounding box center [410, 226] width 29 height 29
type input "**********"
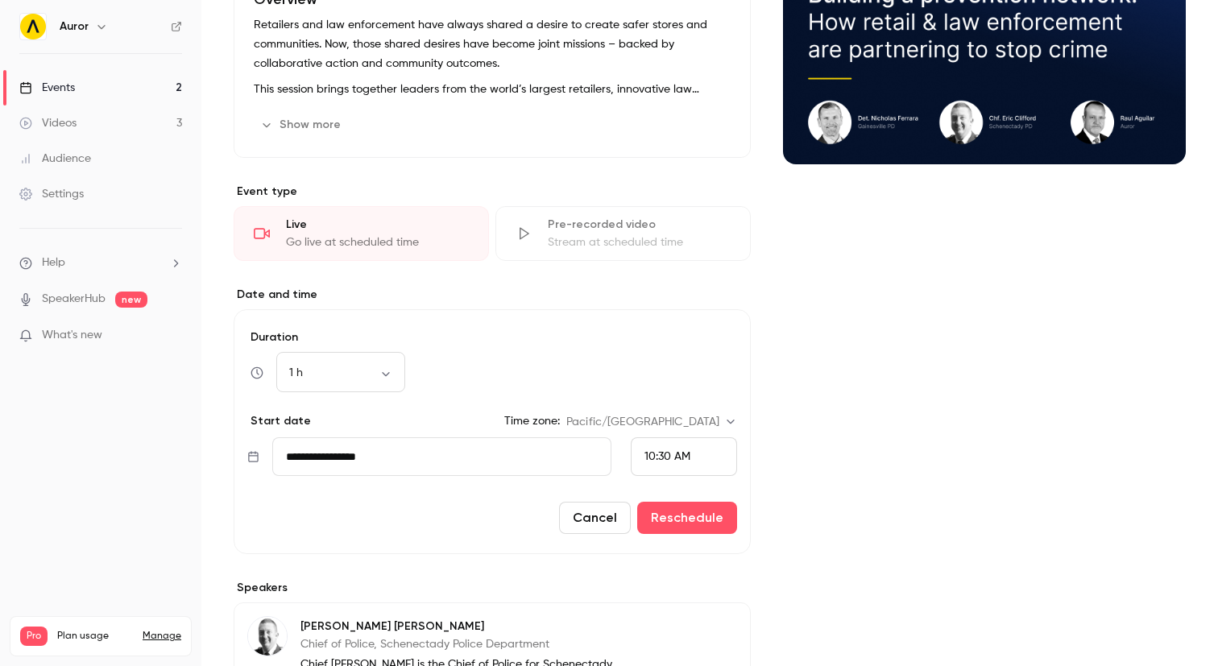
scroll to position [0, 0]
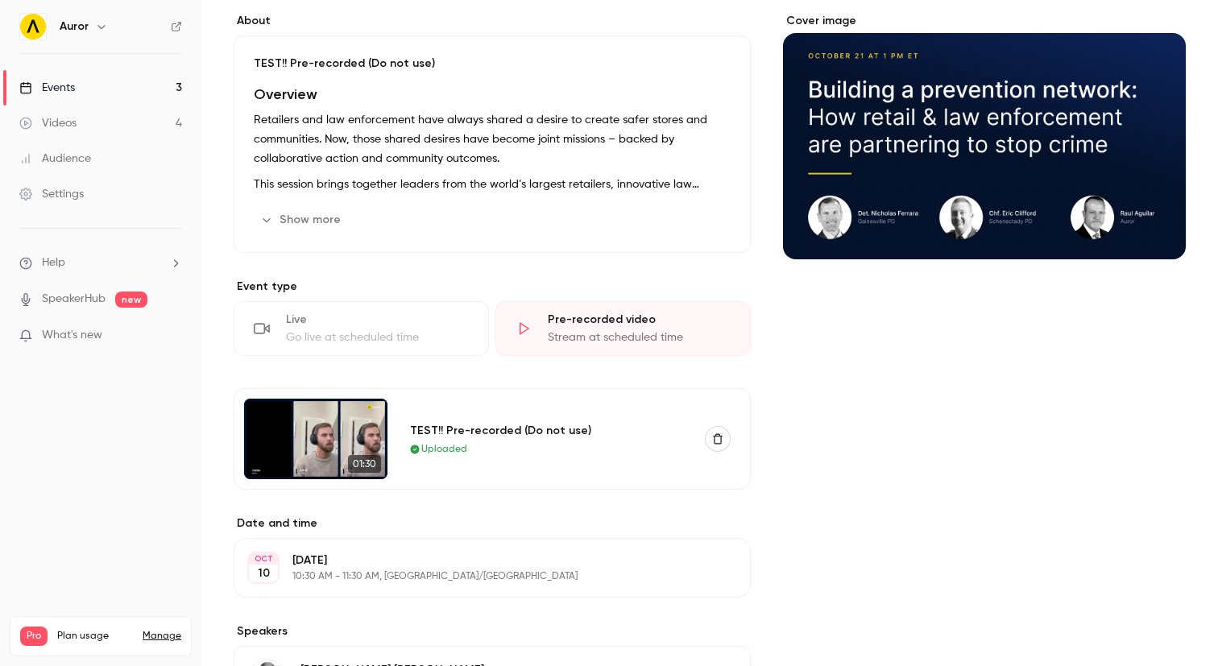
scroll to position [144, 0]
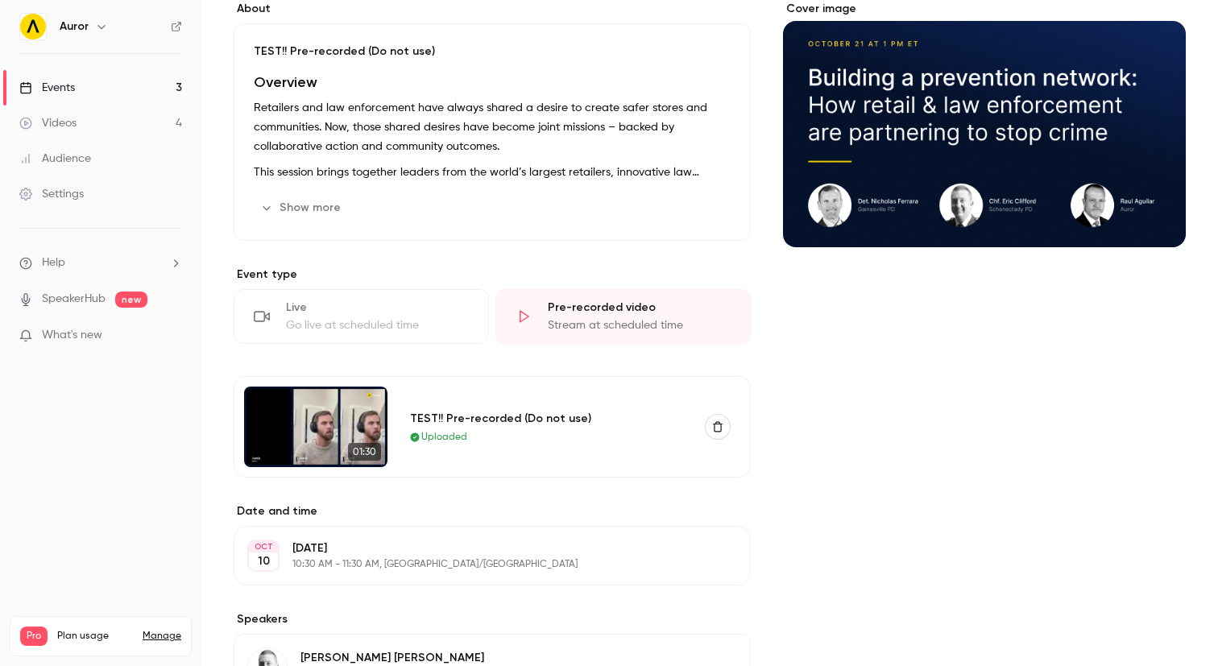
click at [229, 492] on main "Search for videos or events Share TEST!! Pre-recorded (Do not use) Settings Ema…" at bounding box center [709, 333] width 1017 height 666
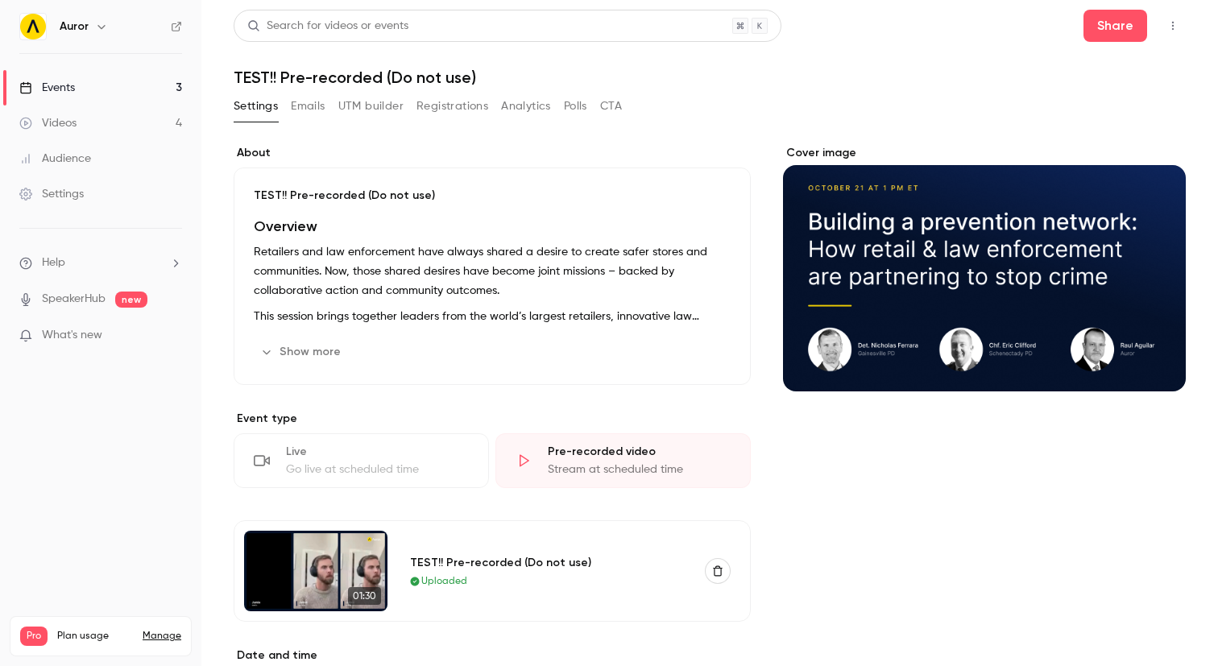
click at [82, 89] on link "Events 3" at bounding box center [100, 87] width 201 height 35
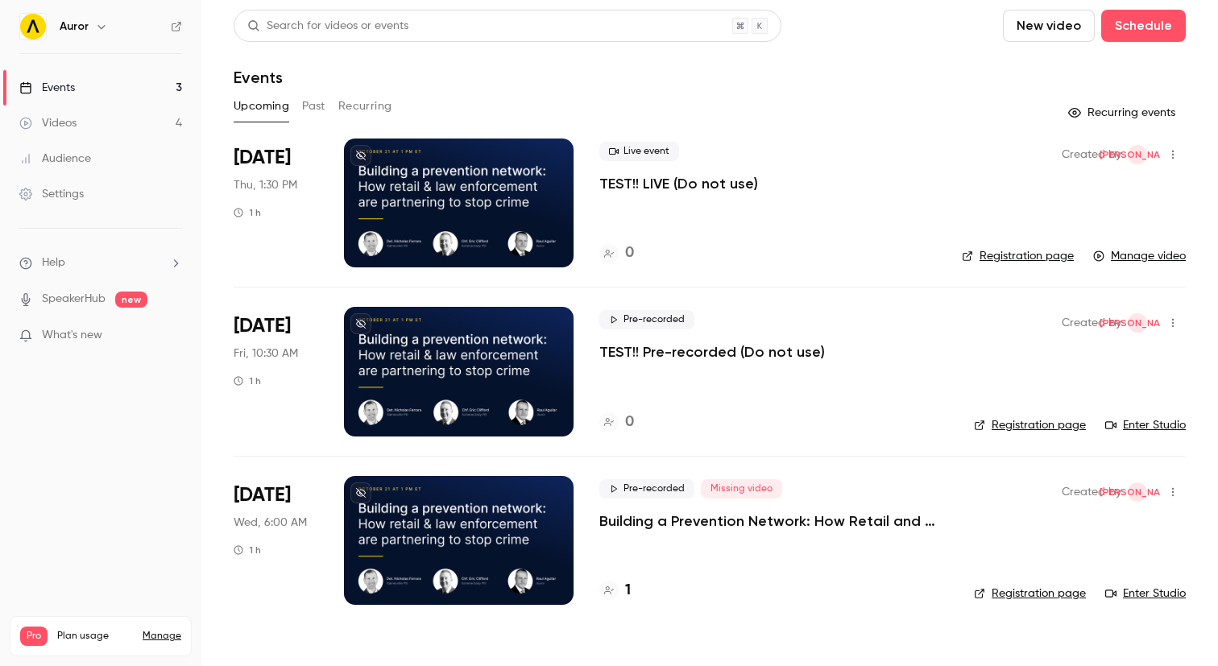
click at [68, 126] on div "Videos" at bounding box center [47, 123] width 57 height 16
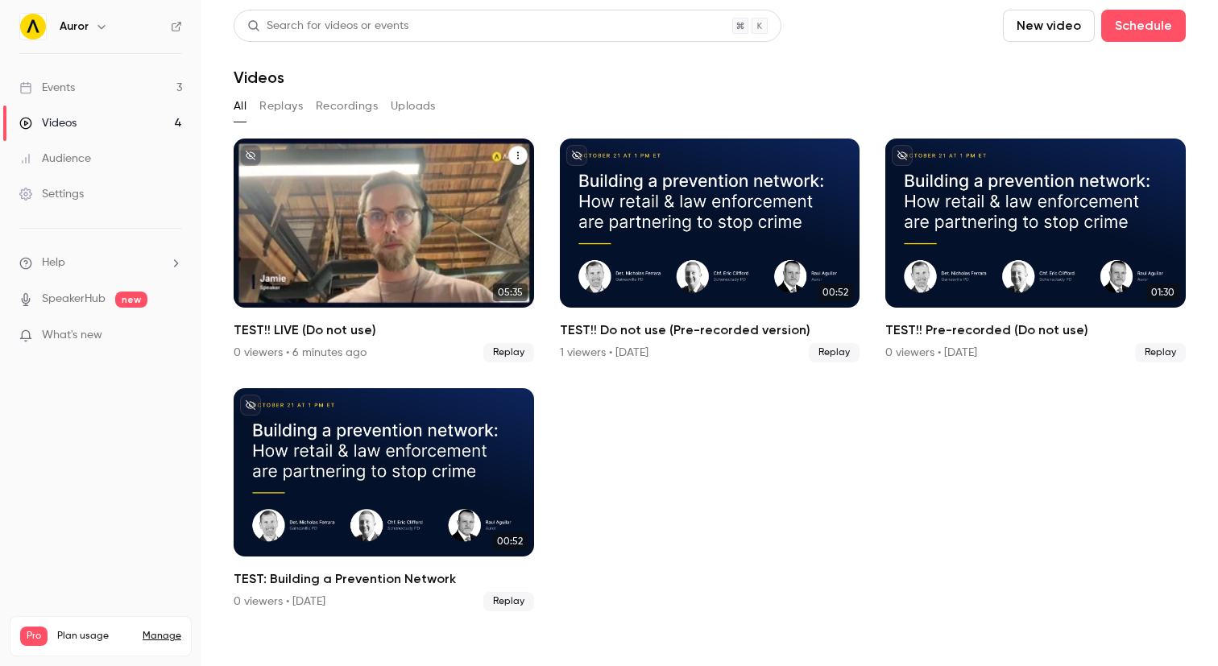
click at [418, 169] on div "TEST!! LIVE (Do not use)" at bounding box center [384, 223] width 301 height 169
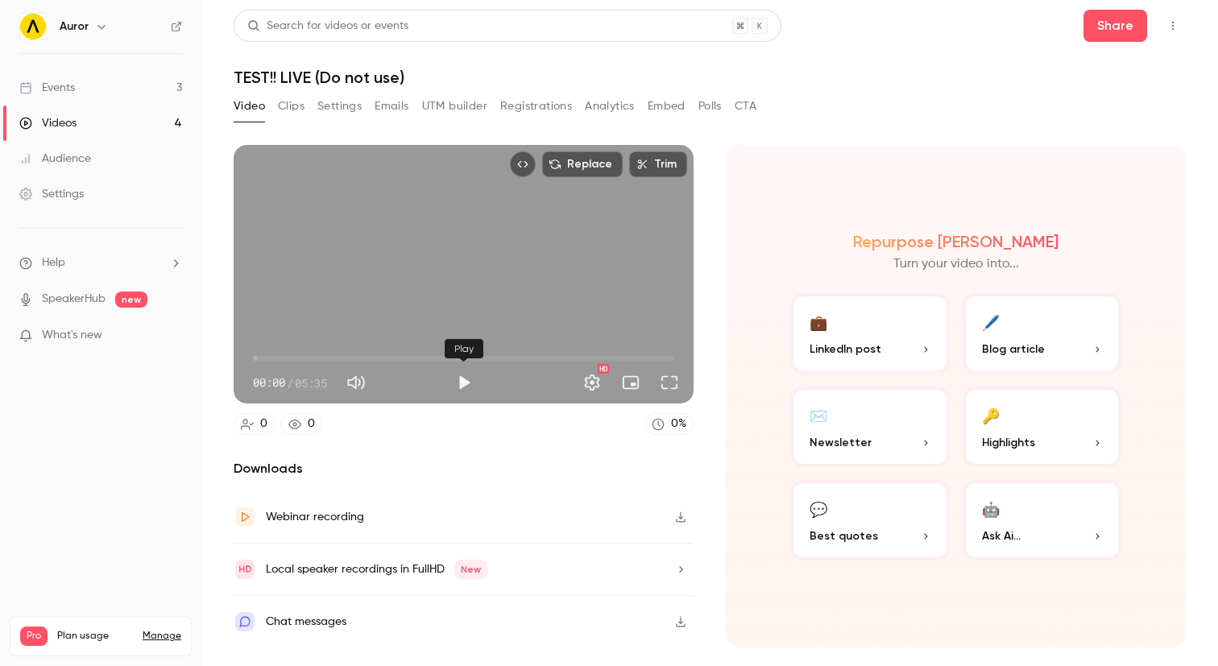
click at [463, 384] on button "Play" at bounding box center [464, 383] width 32 height 32
click at [297, 357] on span "00:10" at bounding box center [463, 359] width 421 height 26
click at [313, 357] on span "00:35" at bounding box center [463, 359] width 421 height 26
click at [336, 358] on span "01:06" at bounding box center [463, 359] width 421 height 26
click at [361, 359] on span "01:06" at bounding box center [463, 359] width 421 height 26
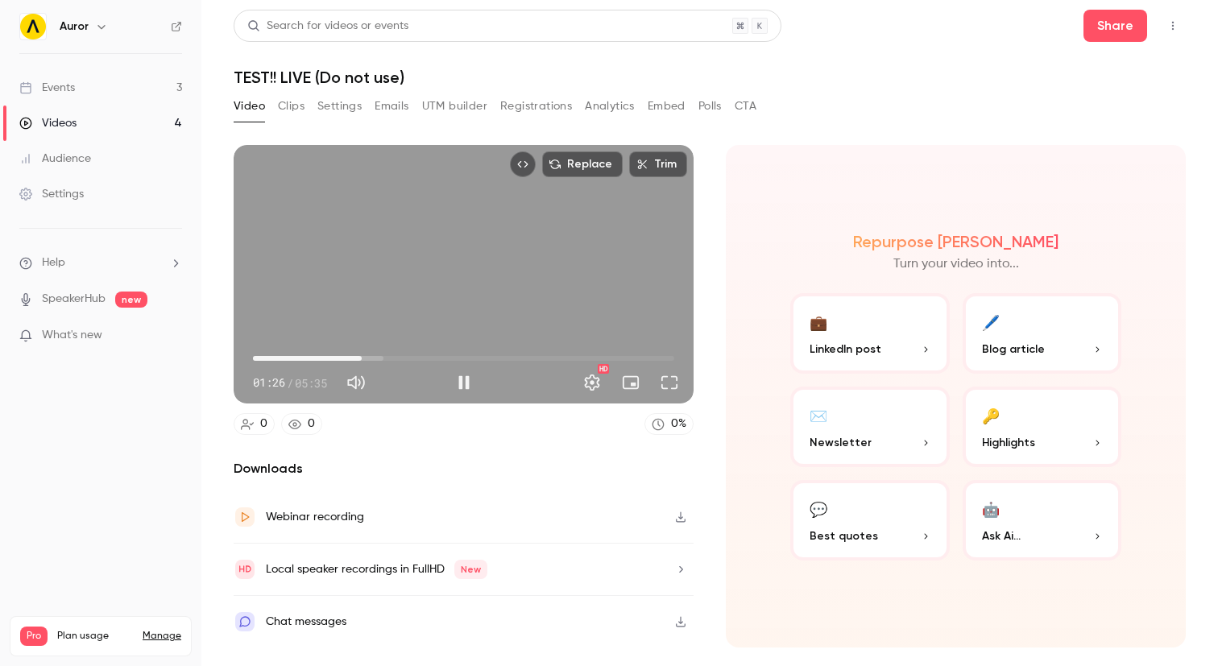
click at [380, 359] on span "01:26" at bounding box center [463, 359] width 421 height 26
click at [411, 359] on span "01:41" at bounding box center [463, 359] width 421 height 26
click at [445, 360] on span "02:06" at bounding box center [463, 359] width 421 height 26
click at [478, 358] on span "02:35" at bounding box center [463, 359] width 421 height 26
click at [511, 358] on span "02:59" at bounding box center [463, 359] width 421 height 26
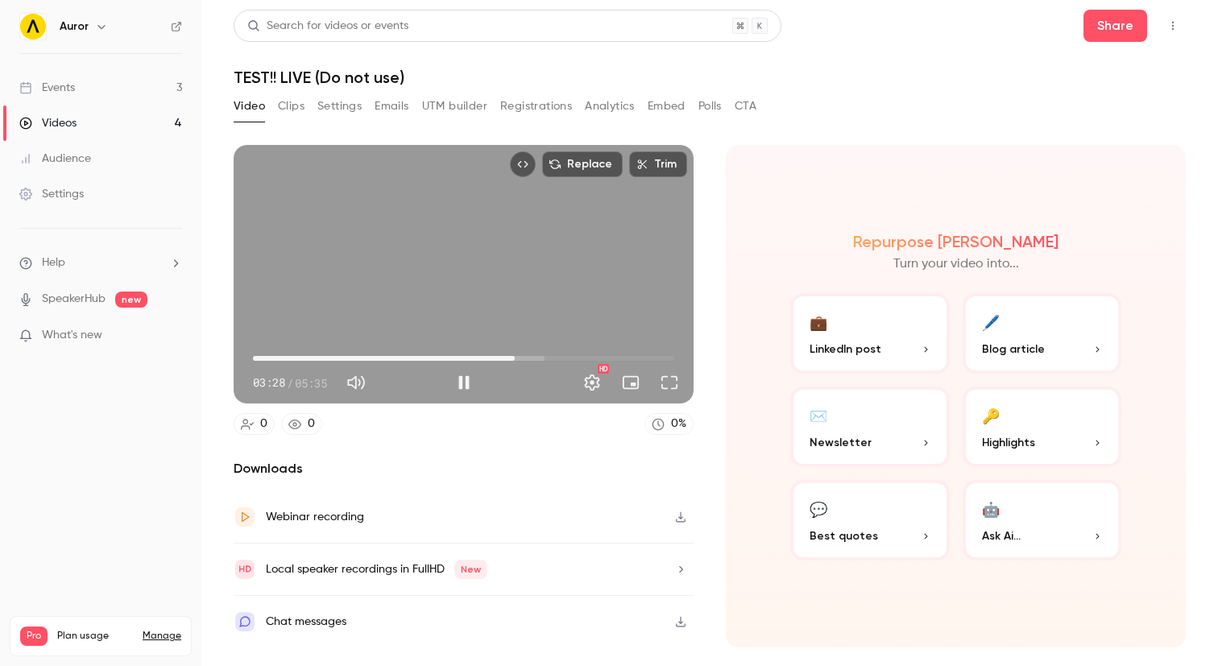
click at [529, 355] on span "03:28" at bounding box center [463, 359] width 421 height 26
click at [553, 359] on span "03:39" at bounding box center [463, 359] width 421 height 26
click at [574, 357] on span "03:59" at bounding box center [463, 359] width 421 height 26
click at [598, 357] on span "04:34" at bounding box center [463, 359] width 421 height 26
click at [632, 356] on span "04:34" at bounding box center [463, 359] width 421 height 26
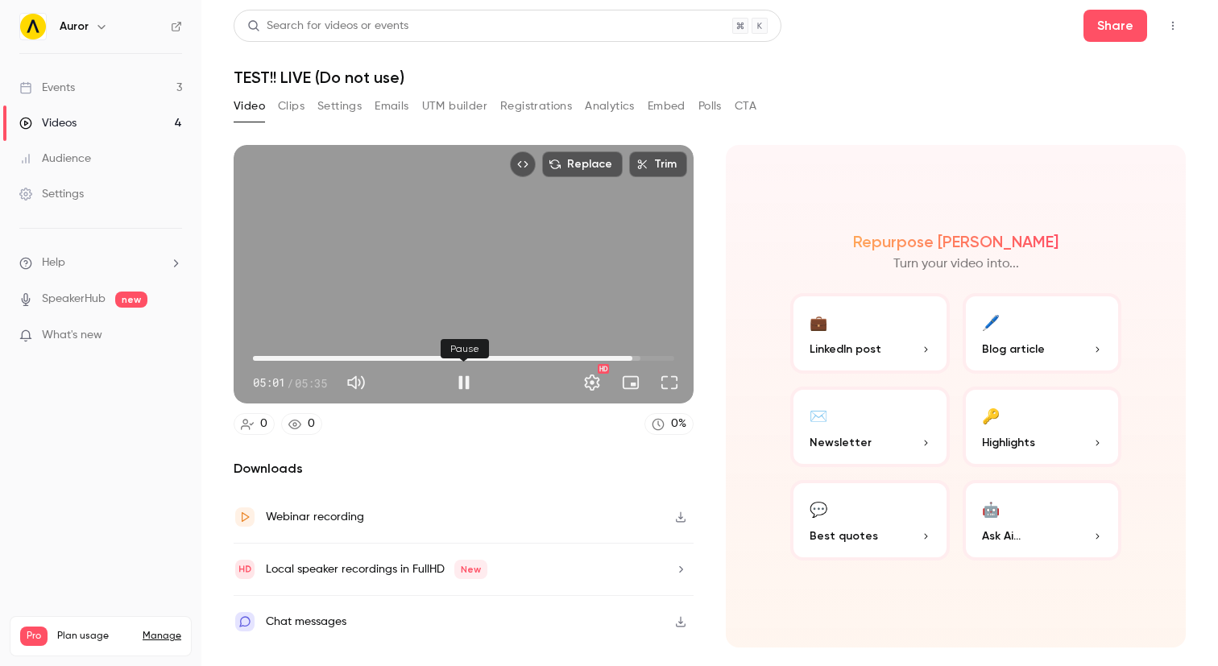
click at [462, 384] on button "Pause" at bounding box center [464, 383] width 32 height 32
type input "*****"
click at [101, 93] on link "Events 3" at bounding box center [100, 87] width 201 height 35
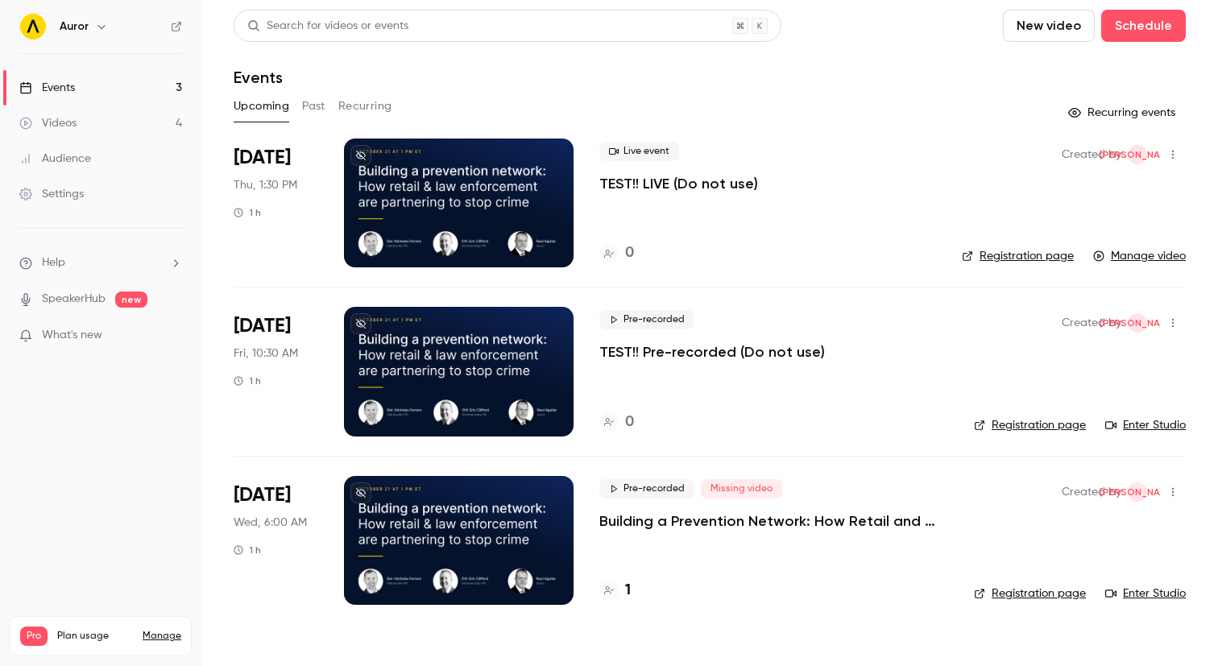
click at [690, 197] on div "Live event TEST!! LIVE (Do not use) 0" at bounding box center [767, 203] width 337 height 129
click at [670, 189] on p "TEST!! LIVE (Do not use)" at bounding box center [678, 183] width 159 height 19
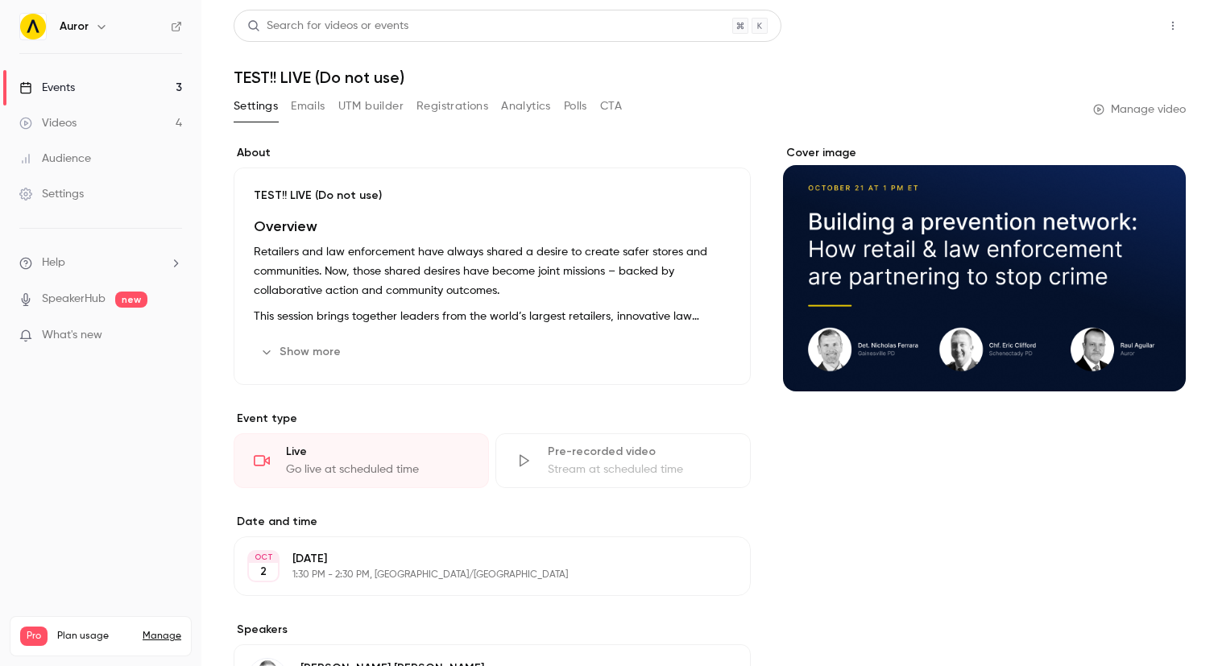
click at [1110, 25] on button "Share" at bounding box center [1116, 26] width 64 height 32
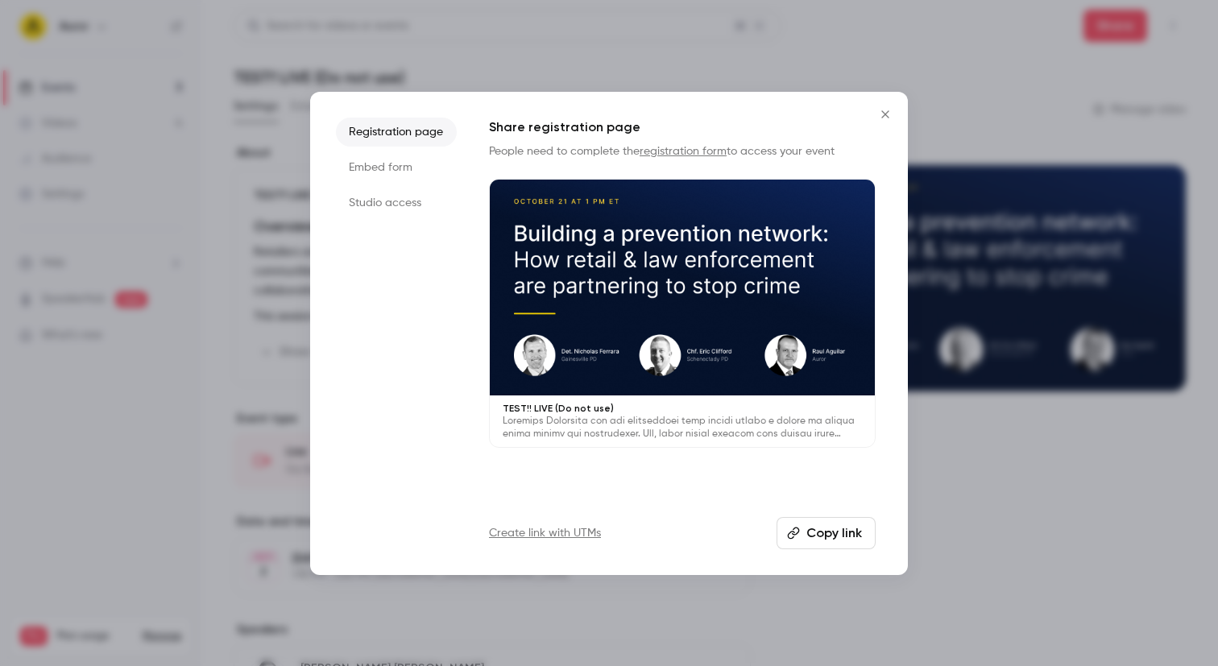
click at [381, 203] on li "Studio access" at bounding box center [396, 203] width 121 height 29
